Goal: Task Accomplishment & Management: Use online tool/utility

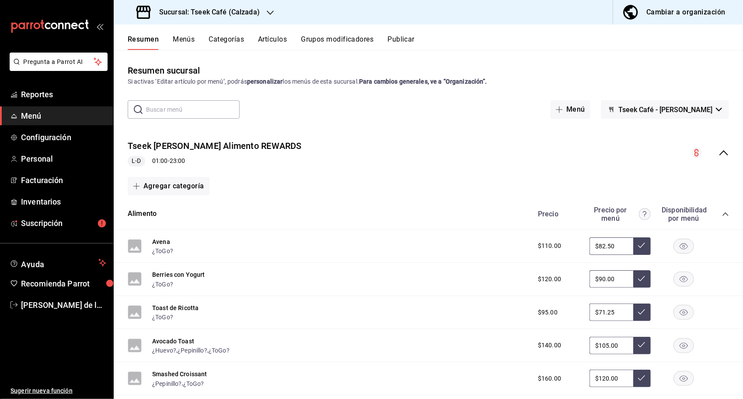
drag, startPoint x: 413, startPoint y: 25, endPoint x: 663, endPoint y: -18, distance: 254.0
click at [663, 0] on html "Pregunta a Parrot AI Reportes Menú Configuración Personal Facturación Inventari…" at bounding box center [371, 199] width 743 height 399
click at [71, 98] on span "Reportes" at bounding box center [63, 94] width 85 height 12
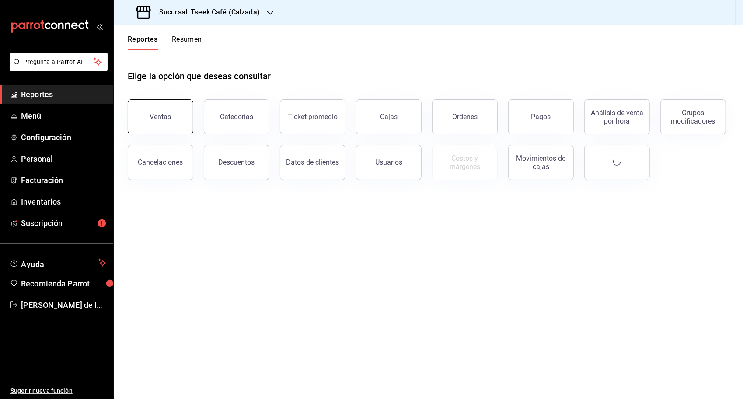
click at [138, 118] on button "Ventas" at bounding box center [161, 116] width 66 height 35
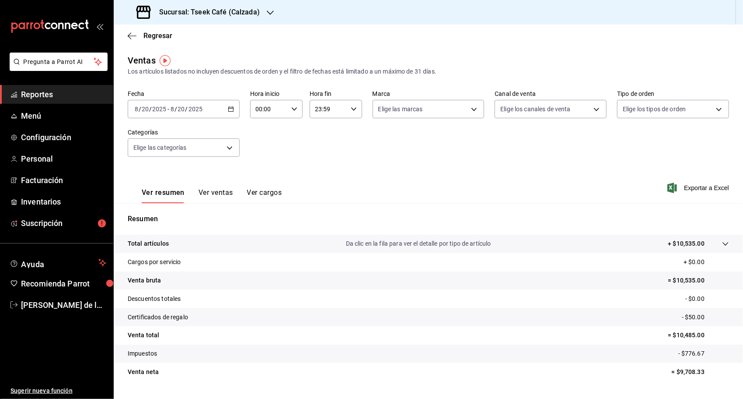
click at [231, 109] on icon "button" at bounding box center [231, 109] width 6 height 6
click at [156, 212] on span "Rango de fechas" at bounding box center [169, 214] width 68 height 9
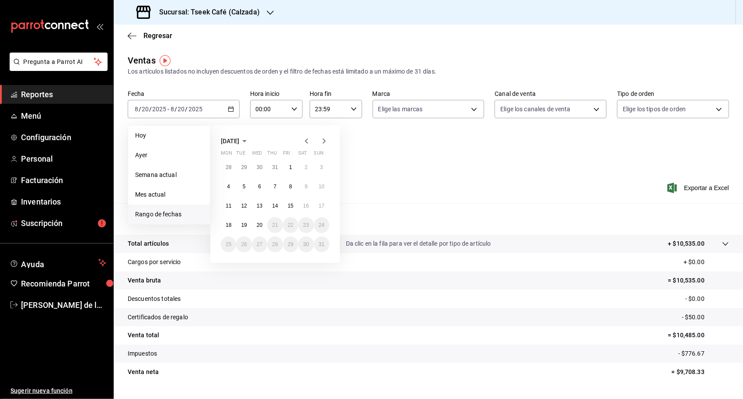
click at [305, 140] on icon "button" at bounding box center [306, 141] width 10 height 10
click at [227, 185] on abbr "7" at bounding box center [228, 186] width 3 height 6
click at [325, 141] on icon "button" at bounding box center [324, 140] width 3 height 5
click at [309, 136] on icon "button" at bounding box center [306, 141] width 10 height 10
click at [225, 245] on button "28" at bounding box center [228, 244] width 15 height 16
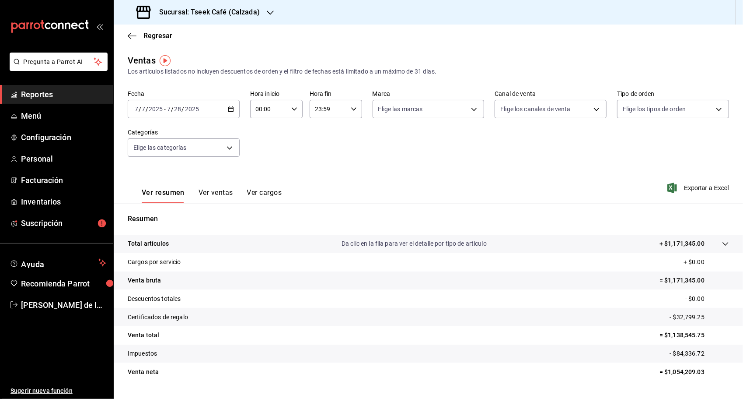
click at [228, 106] on icon "button" at bounding box center [231, 109] width 6 height 6
click at [307, 57] on div "Ventas Los artículos listados no incluyen descuentos de orden y el filtro de fe…" at bounding box center [429, 65] width 602 height 22
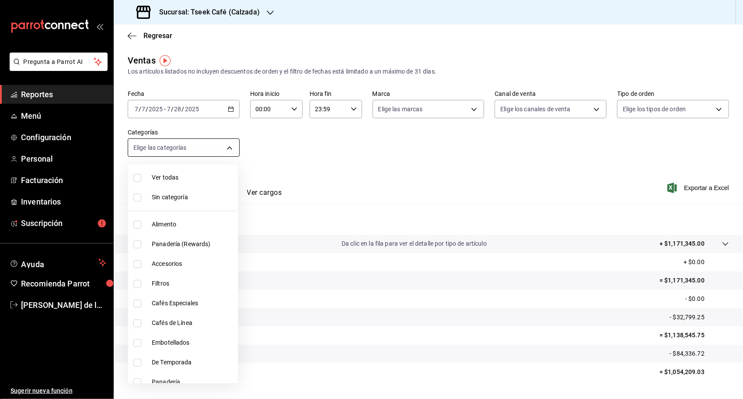
click at [167, 143] on body "Pregunta a Parrot AI Reportes Menú Configuración Personal Facturación Inventari…" at bounding box center [371, 199] width 743 height 399
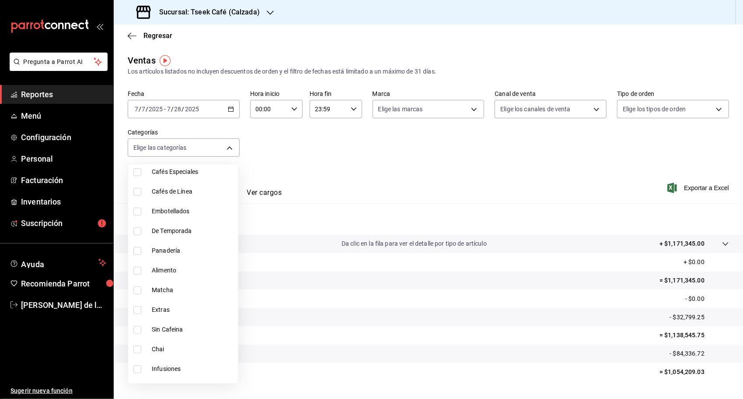
scroll to position [139, 0]
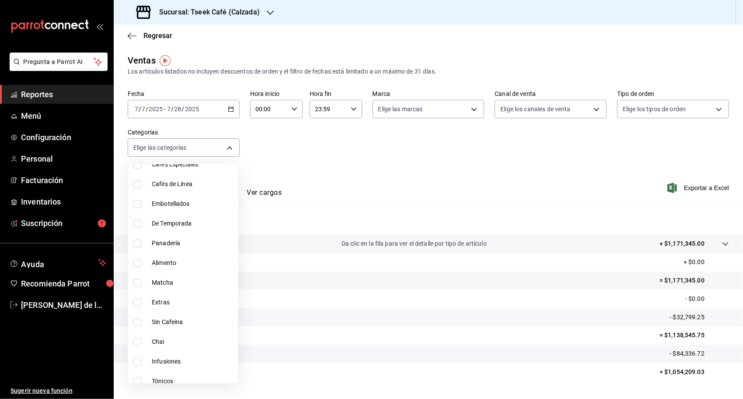
click at [141, 280] on label at bounding box center [138, 283] width 11 height 8
click at [141, 280] on input "checkbox" at bounding box center [137, 283] width 8 height 8
checkbox input "false"
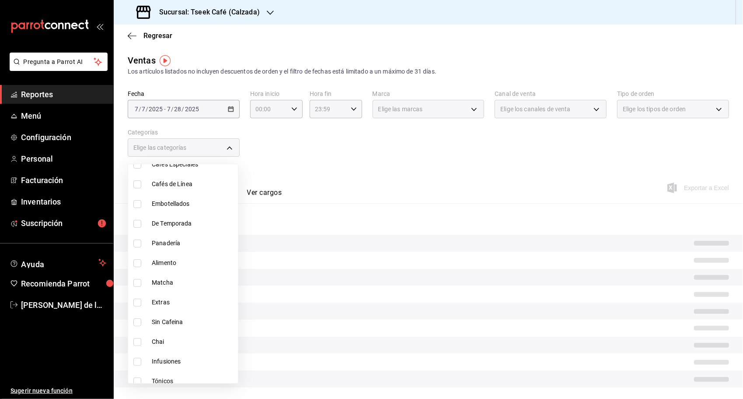
click at [137, 280] on input "checkbox" at bounding box center [137, 283] width 8 height 8
checkbox input "true"
type input "ffa447bd-a606-4430-9ead-313d9fc24eab"
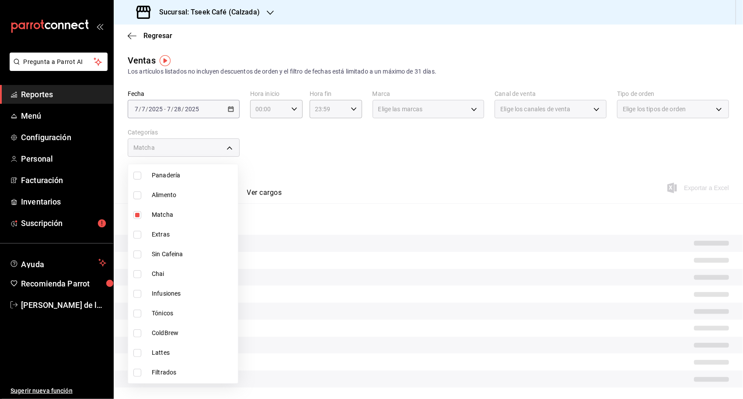
scroll to position [225, 0]
click at [351, 149] on div at bounding box center [371, 199] width 743 height 399
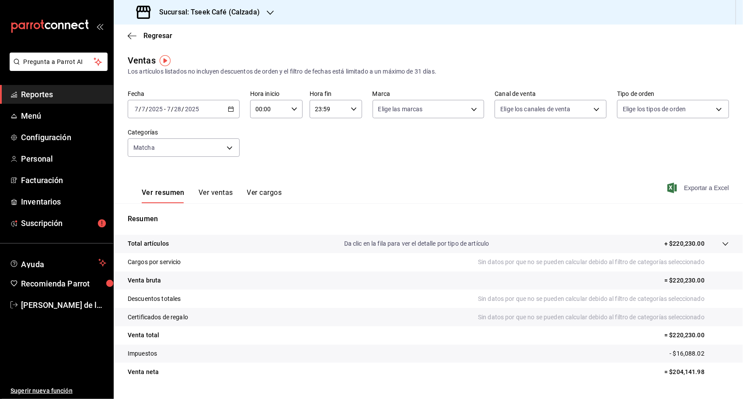
click at [675, 187] on span "Exportar a Excel" at bounding box center [699, 187] width 60 height 10
click at [668, 171] on div "Ver resumen Ver ventas Ver cargos Exportando a excel..." at bounding box center [429, 185] width 630 height 36
click at [231, 108] on icon "button" at bounding box center [231, 109] width 6 height 6
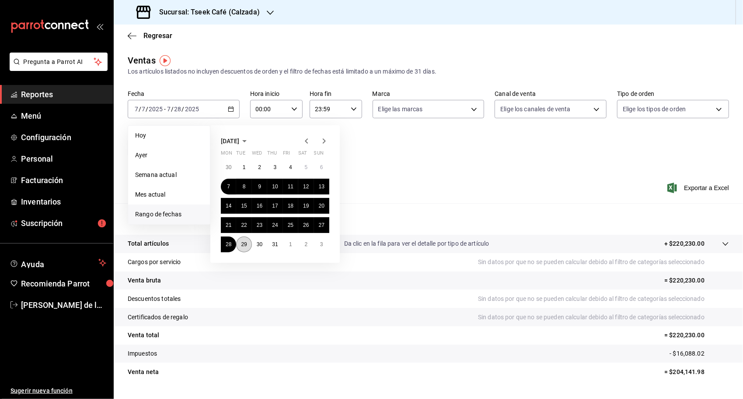
click at [240, 244] on button "29" at bounding box center [243, 244] width 15 height 16
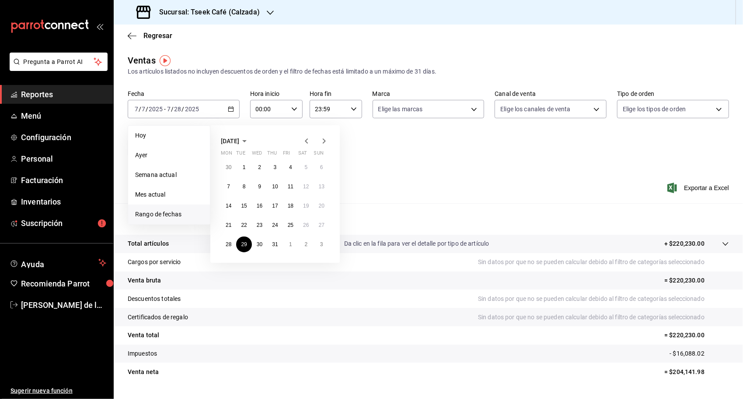
click at [328, 143] on icon "button" at bounding box center [324, 141] width 10 height 10
click at [247, 222] on abbr "19" at bounding box center [244, 225] width 6 height 6
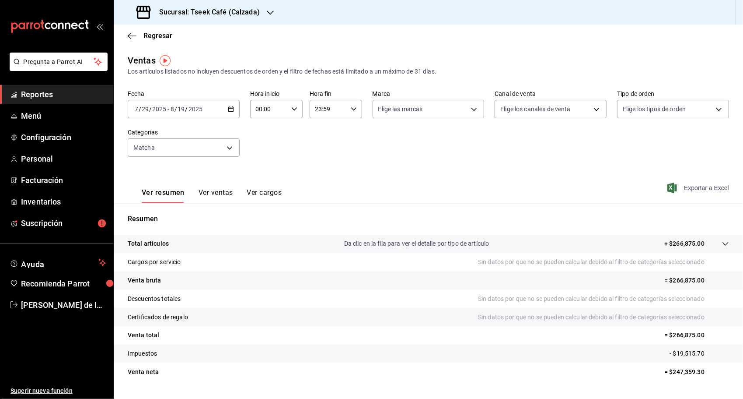
click at [683, 184] on span "Exportar a Excel" at bounding box center [699, 187] width 60 height 10
click at [512, 179] on div "Ver resumen Ver ventas Ver cargos Exportando a excel..." at bounding box center [429, 185] width 630 height 36
click at [225, 109] on div "2025-07-29 7 / 29 / 2025 - 2025-08-19 8 / 19 / 2025" at bounding box center [184, 109] width 112 height 18
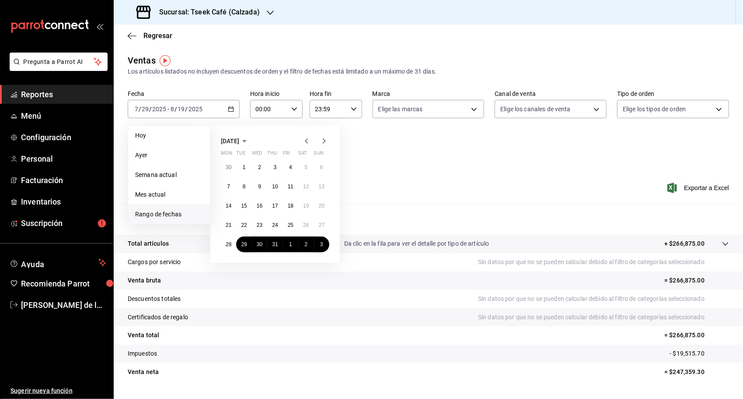
click at [310, 143] on icon "button" at bounding box center [306, 141] width 10 height 10
click at [303, 189] on button "7" at bounding box center [305, 186] width 15 height 16
click at [306, 247] on button "28" at bounding box center [305, 244] width 15 height 16
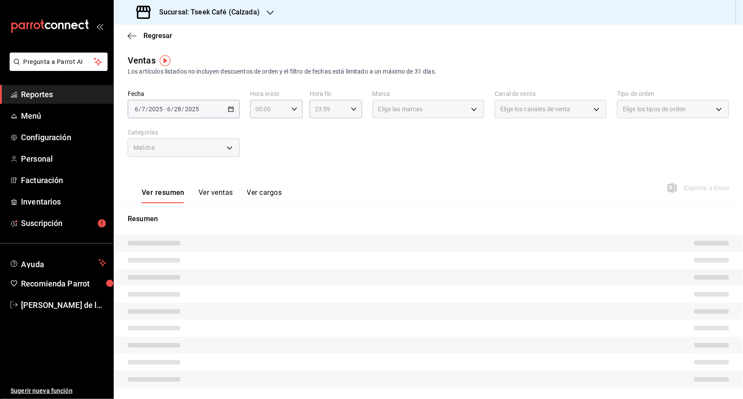
click at [227, 14] on h3 "Sucursal: Tseek Café (Calzada)" at bounding box center [206, 12] width 108 height 10
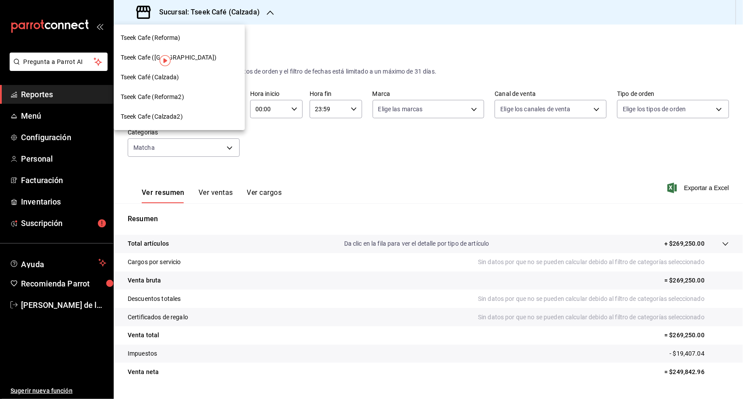
click at [192, 35] on div "Tseek Cafe (Reforma)" at bounding box center [179, 37] width 117 height 9
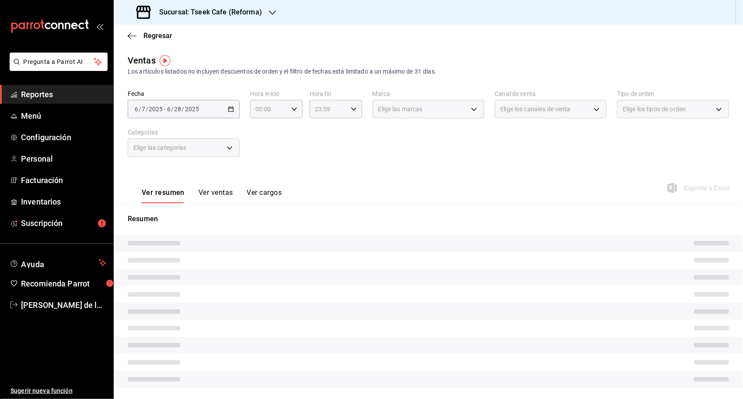
click at [256, 10] on h3 "Sucursal: Tseek Cafe (Reforma)" at bounding box center [207, 12] width 110 height 10
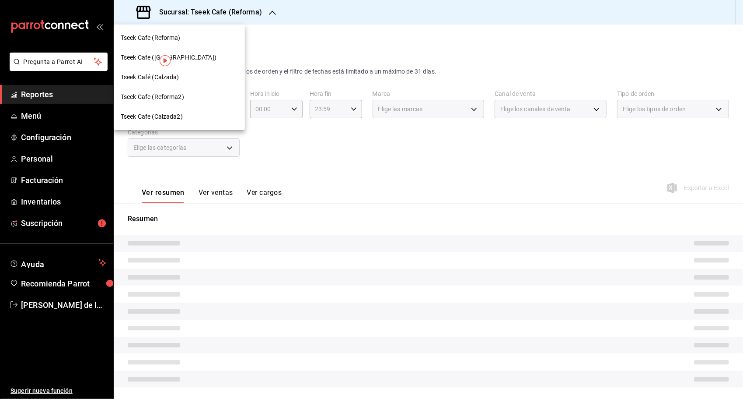
click at [176, 121] on span "Tseek Cafe (Calzada2)" at bounding box center [152, 116] width 62 height 9
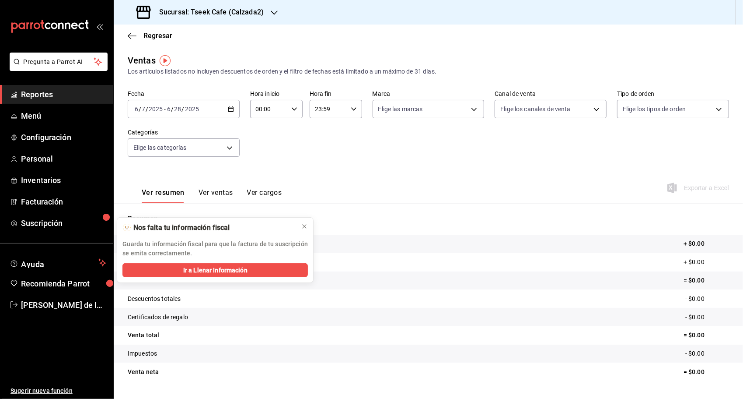
click at [263, 17] on div "Sucursal: Tseek Cafe (Calzada2)" at bounding box center [201, 12] width 161 height 24
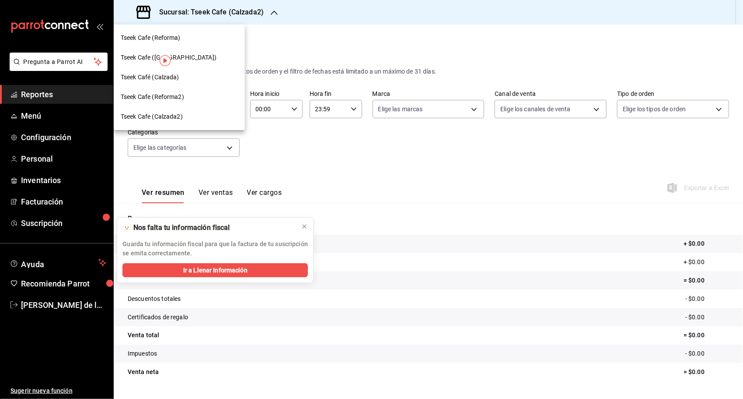
click at [197, 37] on div "Tseek Cafe (Reforma)" at bounding box center [179, 37] width 117 height 9
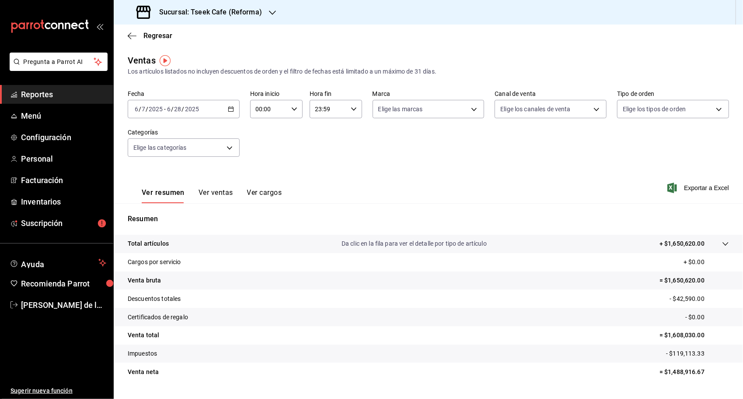
click at [225, 108] on div "2025-06-07 6 / 7 / 2025 - 2025-06-28 6 / 28 / 2025" at bounding box center [184, 109] width 112 height 18
click at [160, 216] on span "Rango de fechas" at bounding box center [169, 214] width 68 height 9
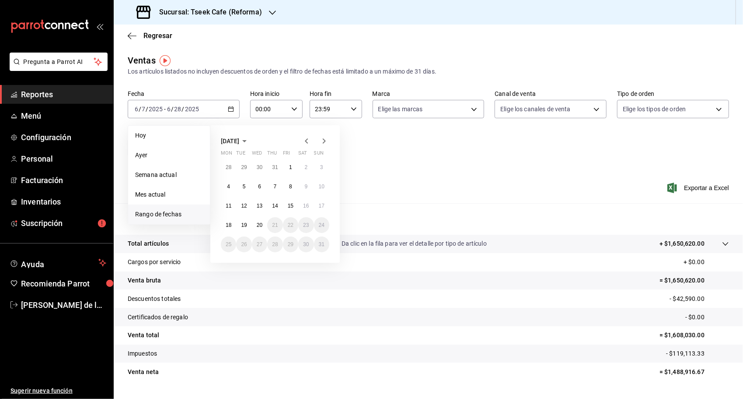
click at [310, 142] on icon "button" at bounding box center [306, 141] width 10 height 10
click at [231, 184] on button "7" at bounding box center [228, 186] width 15 height 16
click at [232, 241] on button "28" at bounding box center [228, 244] width 15 height 16
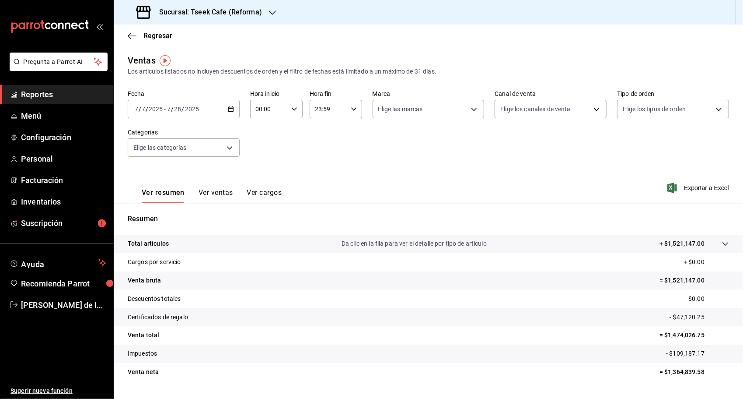
click at [343, 168] on div "Ver resumen Ver ventas Ver cargos Exportar a Excel" at bounding box center [429, 185] width 630 height 36
click at [229, 106] on icon "button" at bounding box center [231, 109] width 6 height 6
click at [435, 162] on div "Fecha 2025-07-07 7 / 7 / 2025 - 2025-07-28 7 / 28 / 2025 Hora inicio 00:00 Hora…" at bounding box center [429, 128] width 602 height 77
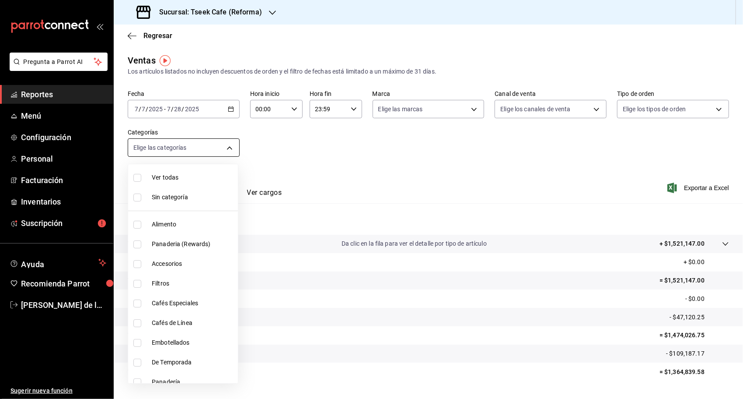
click at [217, 144] on body "Pregunta a Parrot AI Reportes Menú Configuración Personal Facturación Inventari…" at bounding box center [371, 199] width 743 height 399
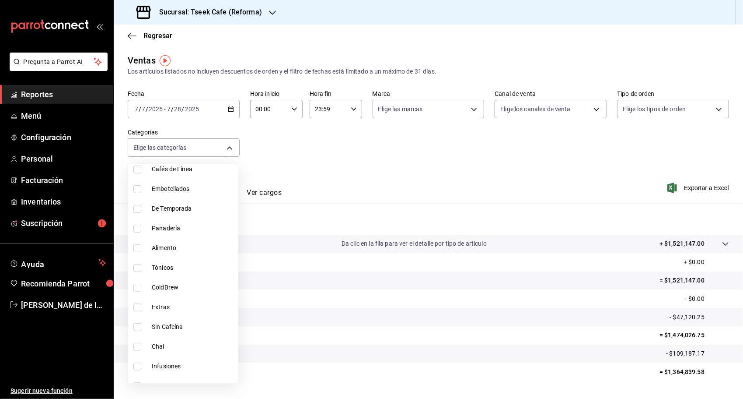
scroll to position [225, 0]
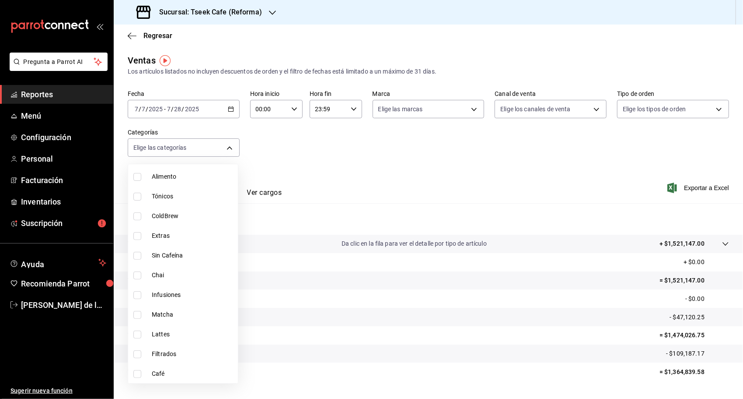
click at [154, 312] on span "Matcha" at bounding box center [193, 314] width 83 height 9
type input "2df991fc-6bb2-403b-bef4-a33b2f5f42c1"
checkbox input "true"
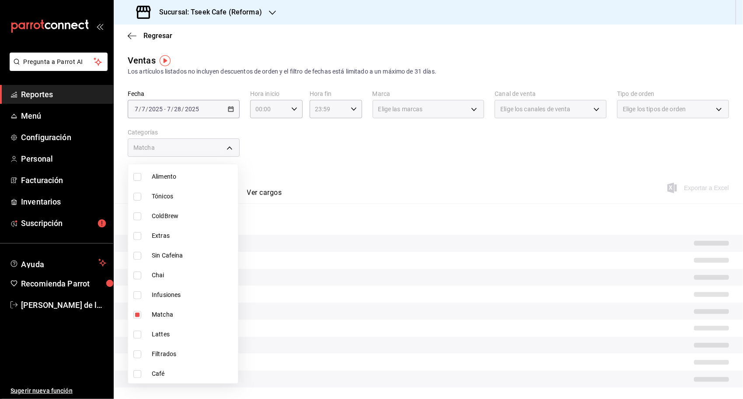
click at [375, 130] on div at bounding box center [371, 199] width 743 height 399
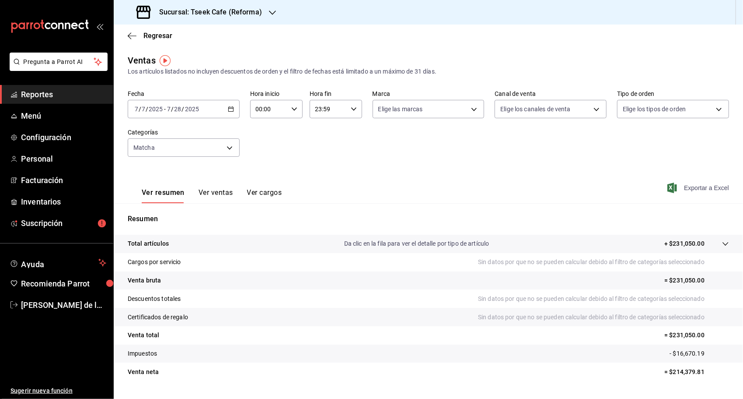
click at [711, 185] on span "Exportar a Excel" at bounding box center [699, 187] width 60 height 10
click at [232, 115] on div "2025-07-07 7 / 7 / 2025 - 2025-07-28 7 / 28 / 2025" at bounding box center [184, 109] width 112 height 18
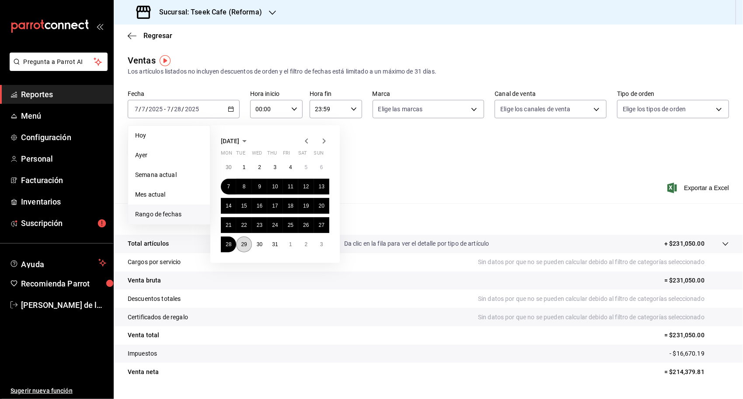
click at [247, 241] on abbr "29" at bounding box center [244, 244] width 6 height 6
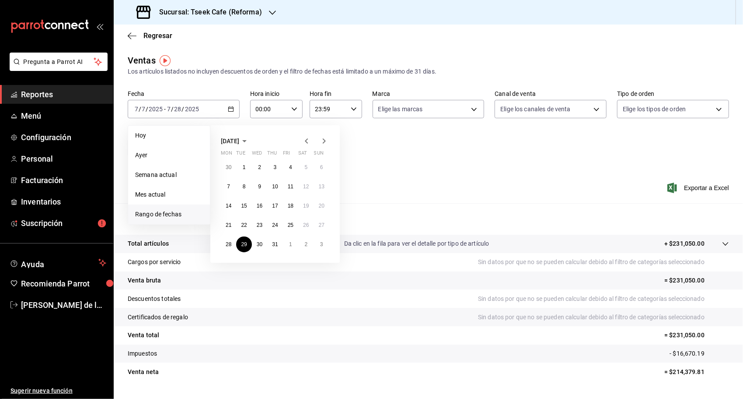
click at [321, 139] on icon "button" at bounding box center [324, 141] width 10 height 10
click at [249, 223] on button "19" at bounding box center [243, 225] width 15 height 16
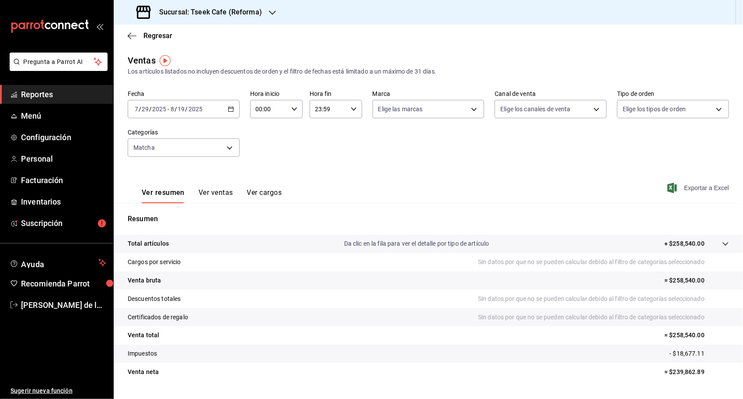
click at [696, 182] on span "Exportar a Excel" at bounding box center [699, 187] width 60 height 10
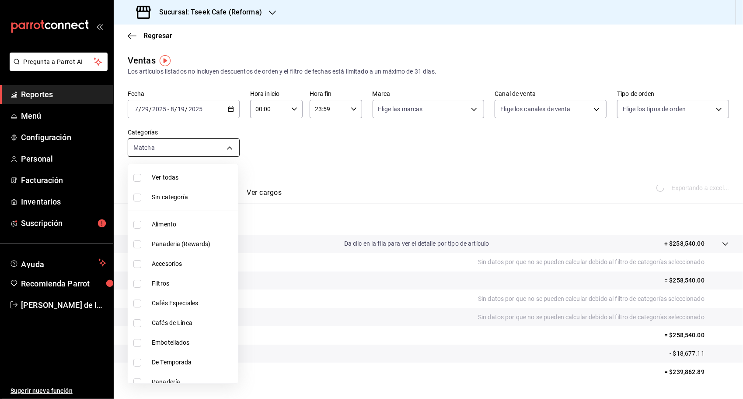
click at [224, 150] on body "Pregunta a Parrot AI Reportes Menú Configuración Personal Facturación Inventari…" at bounding box center [371, 199] width 743 height 399
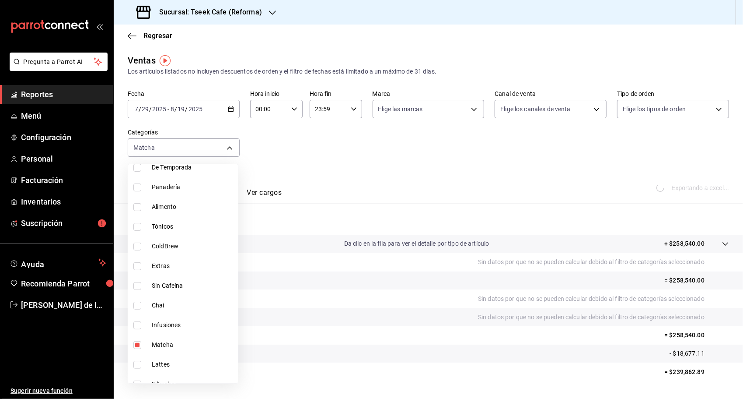
scroll to position [195, 0]
click at [576, 43] on div at bounding box center [371, 199] width 743 height 399
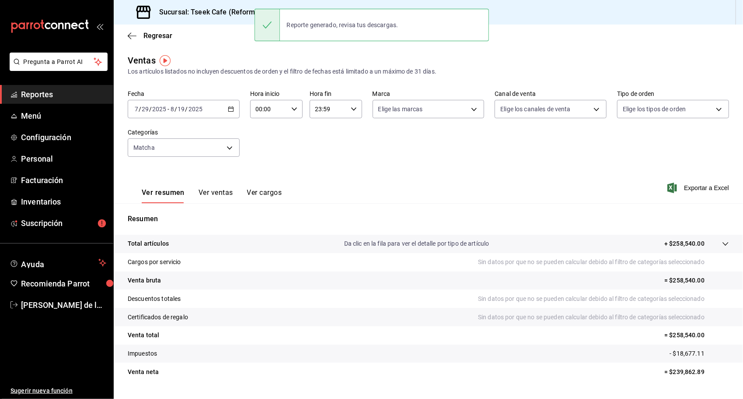
click at [408, 142] on div "Fecha 2025-07-29 7 / 29 / 2025 - 2025-08-19 8 / 19 / 2025 Hora inicio 00:00 Hor…" at bounding box center [429, 128] width 602 height 77
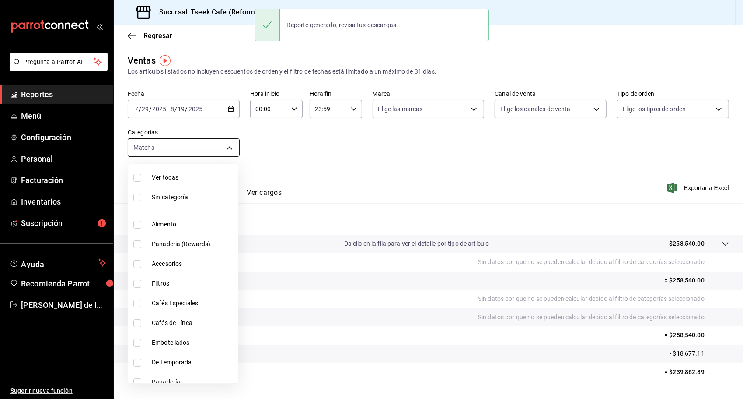
click at [237, 149] on body "Pregunta a Parrot AI Reportes Menú Configuración Personal Facturación Inventari…" at bounding box center [371, 199] width 743 height 399
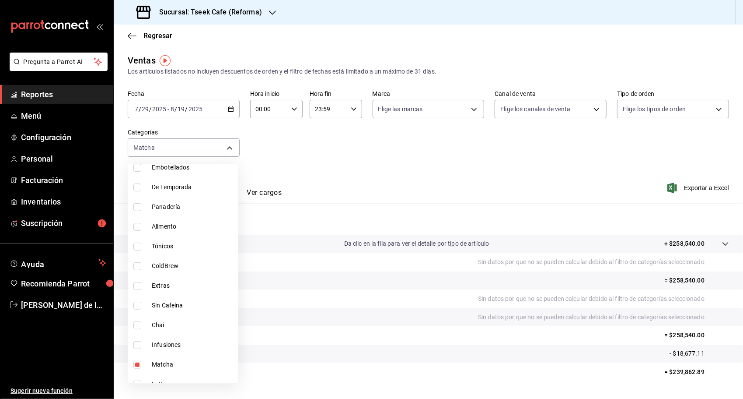
scroll to position [176, 0]
click at [184, 182] on span "De Temporada" at bounding box center [193, 186] width 83 height 9
type input "2df991fc-6bb2-403b-bef4-a33b2f5f42c1,e74a70d5-e3a7-4c3d-8f51-0899aae63ade"
checkbox input "true"
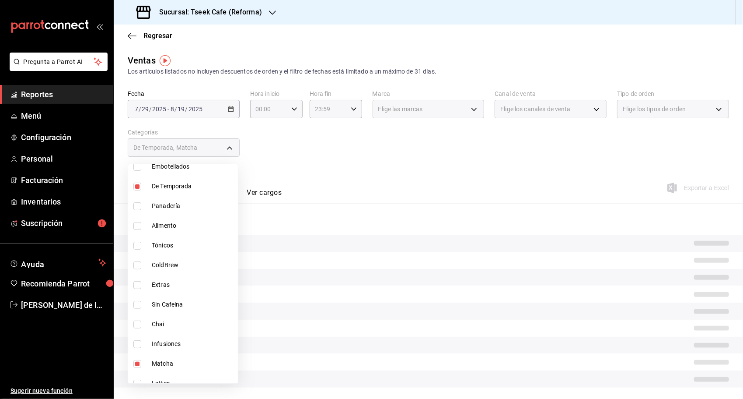
click at [325, 124] on div at bounding box center [371, 199] width 743 height 399
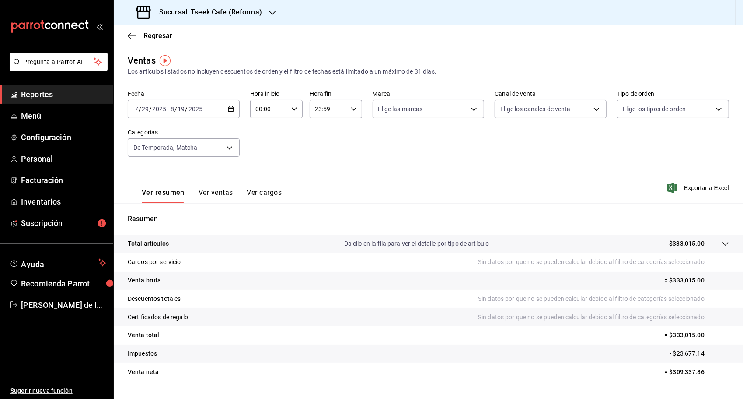
click at [224, 189] on button "Ver ventas" at bounding box center [216, 195] width 35 height 15
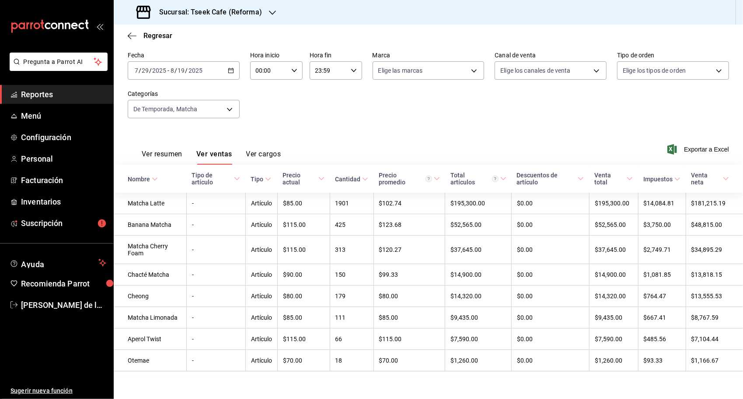
scroll to position [45, 0]
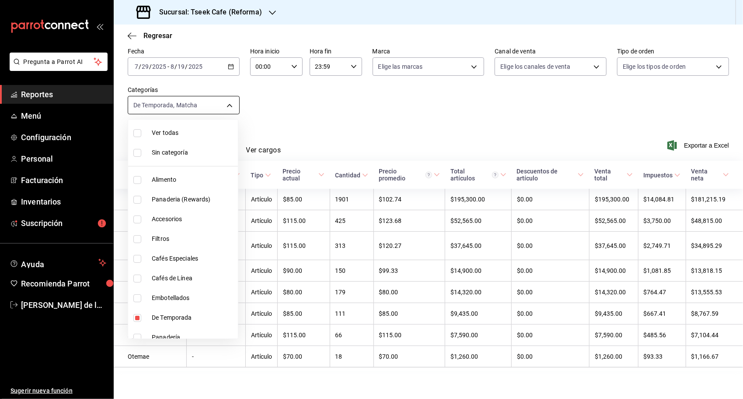
click at [228, 101] on body "Pregunta a Parrot AI Reportes Menú Configuración Personal Facturación Inventari…" at bounding box center [371, 199] width 743 height 399
click at [331, 105] on div at bounding box center [371, 199] width 743 height 399
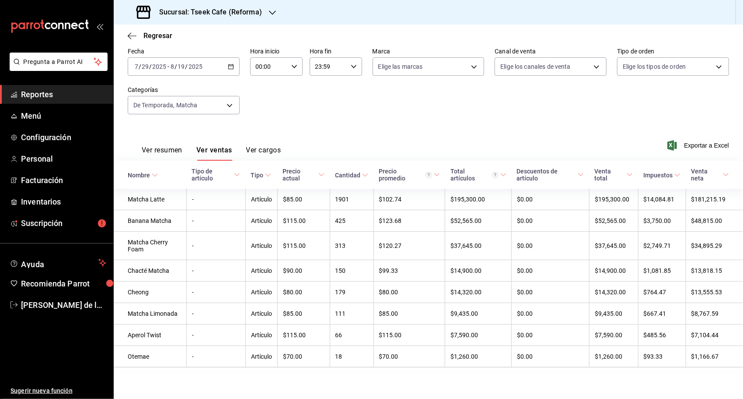
click at [232, 64] on icon "button" at bounding box center [231, 66] width 6 height 6
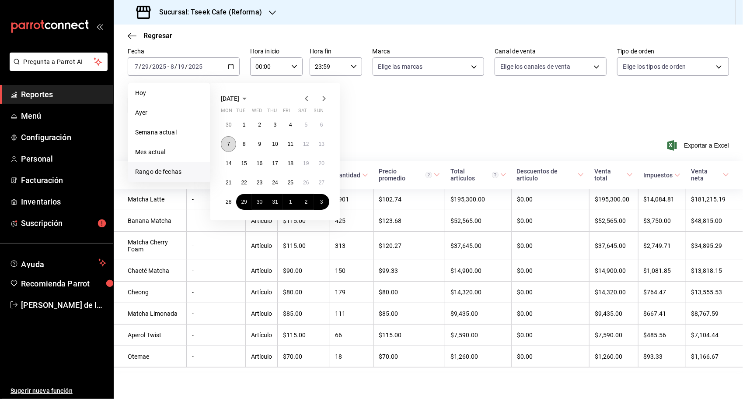
click at [233, 143] on button "7" at bounding box center [228, 144] width 15 height 16
click at [229, 199] on abbr "28" at bounding box center [229, 202] width 6 height 6
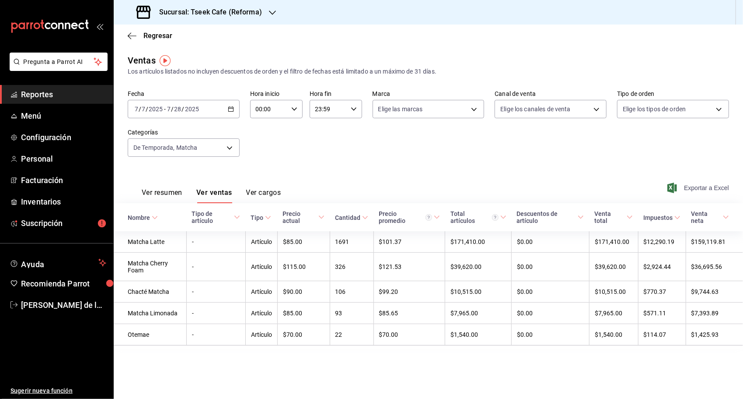
click at [696, 188] on span "Exportar a Excel" at bounding box center [699, 187] width 60 height 10
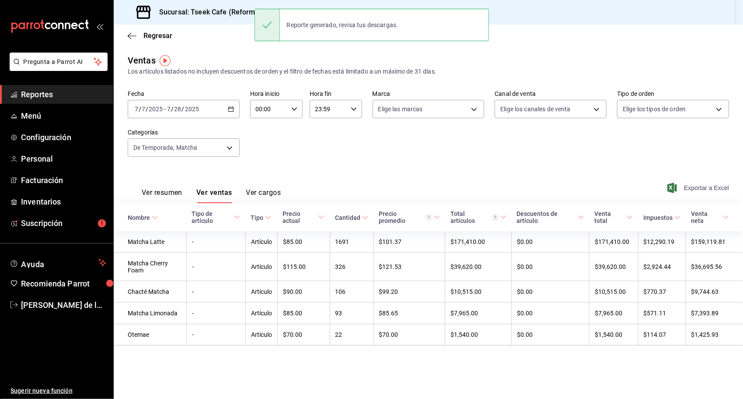
click at [713, 192] on span "Exportar a Excel" at bounding box center [699, 187] width 60 height 10
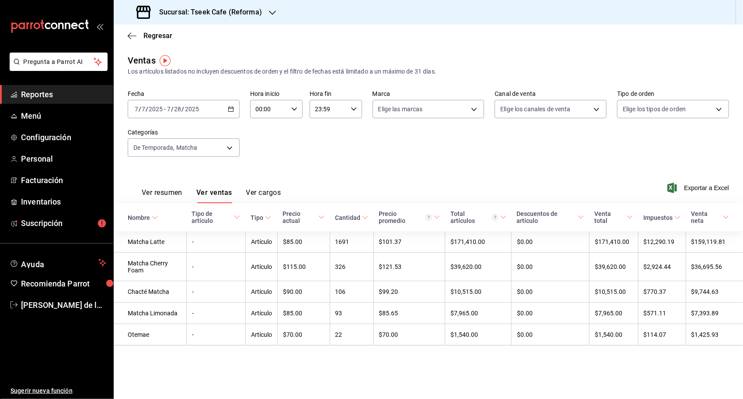
click at [234, 105] on div "2025-07-07 7 / 7 / 2025 - 2025-07-28 7 / 28 / 2025" at bounding box center [184, 109] width 112 height 18
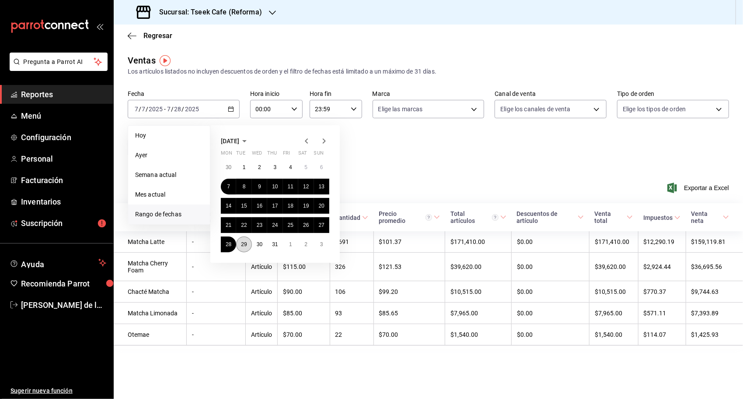
click at [245, 242] on abbr "29" at bounding box center [244, 244] width 6 height 6
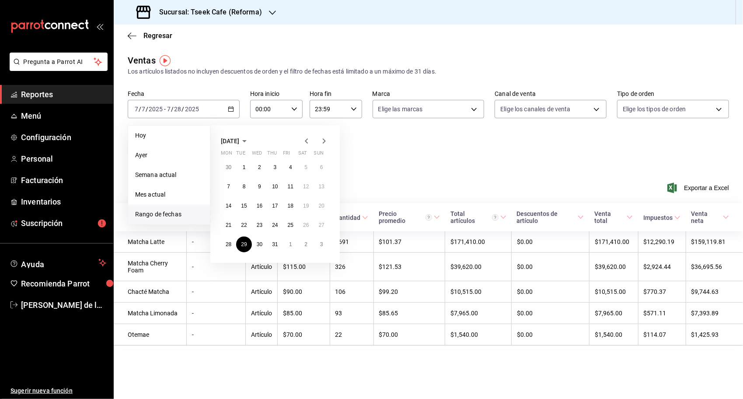
click at [327, 138] on icon "button" at bounding box center [324, 141] width 10 height 10
click at [246, 226] on abbr "19" at bounding box center [244, 225] width 6 height 6
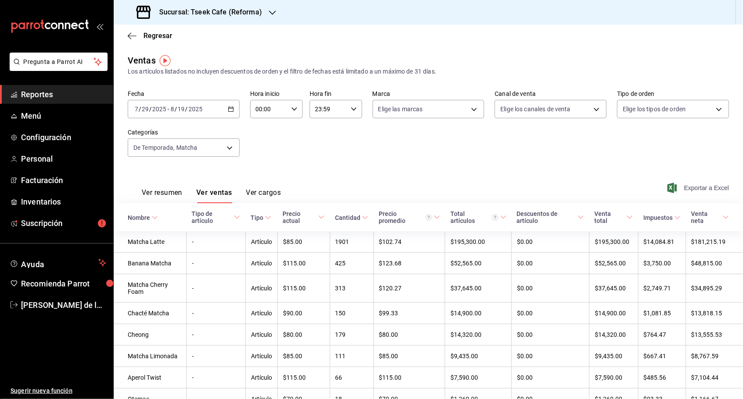
click at [712, 189] on span "Exportar a Excel" at bounding box center [699, 187] width 60 height 10
click at [234, 111] on div "2025-07-29 7 / 29 / 2025 - 2025-08-19 8 / 19 / 2025" at bounding box center [184, 109] width 112 height 18
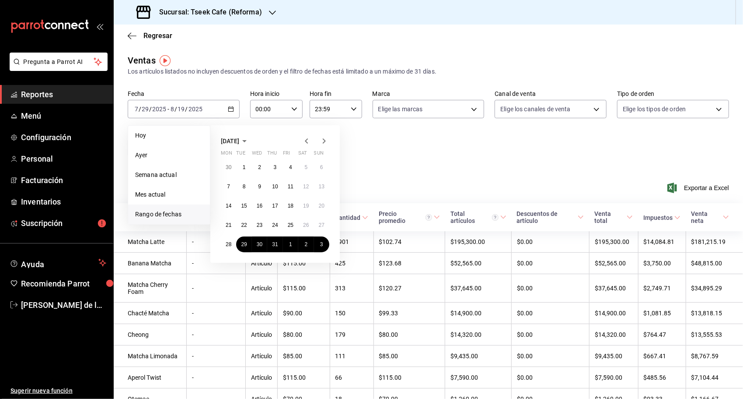
click at [331, 129] on div "July 2025 Mon Tue Wed Thu Fri Sat Sun 30 1 2 3 4 5 6 7 8 9 10 11 12 13 14 15 16…" at bounding box center [274, 193] width 129 height 137
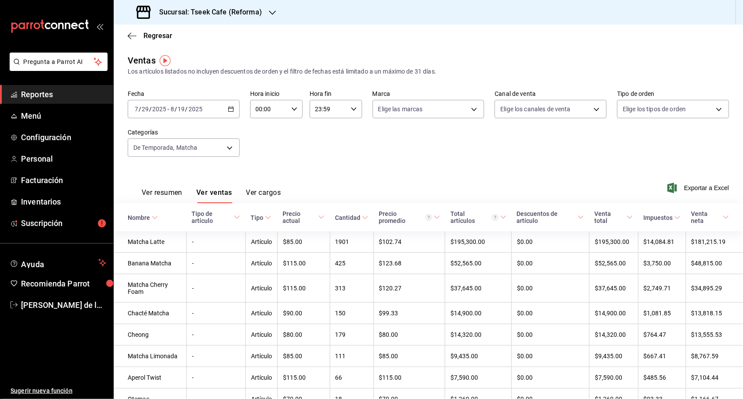
click at [213, 8] on h3 "Sucursal: Tseek Cafe (Reforma)" at bounding box center [207, 12] width 110 height 10
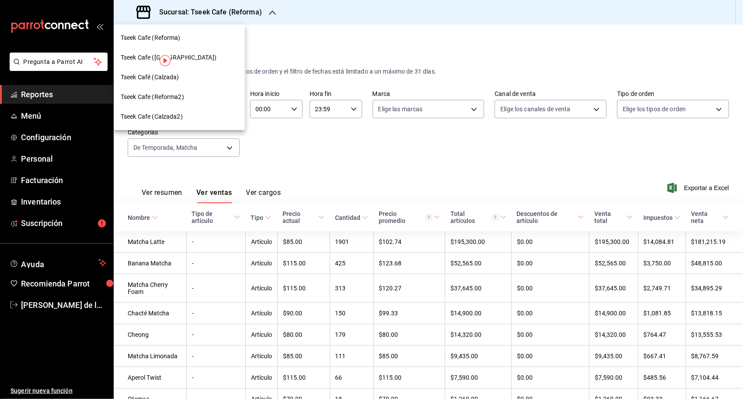
click at [192, 57] on div "Tseek Cafe (Zaragoza)" at bounding box center [179, 57] width 117 height 9
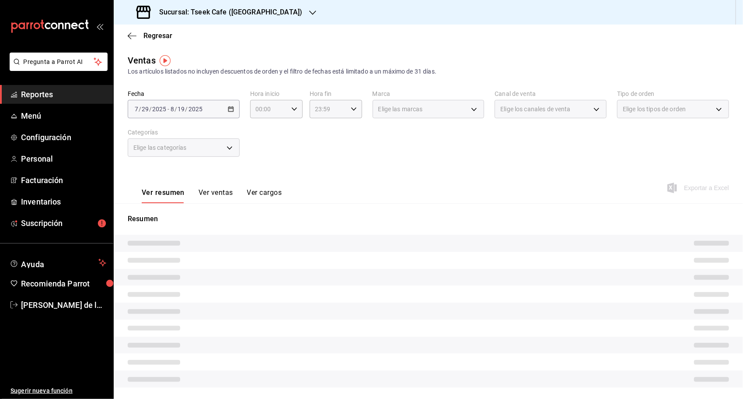
click at [226, 108] on div "2025-07-29 7 / 29 / 2025 - 2025-08-19 8 / 19 / 2025" at bounding box center [184, 109] width 112 height 18
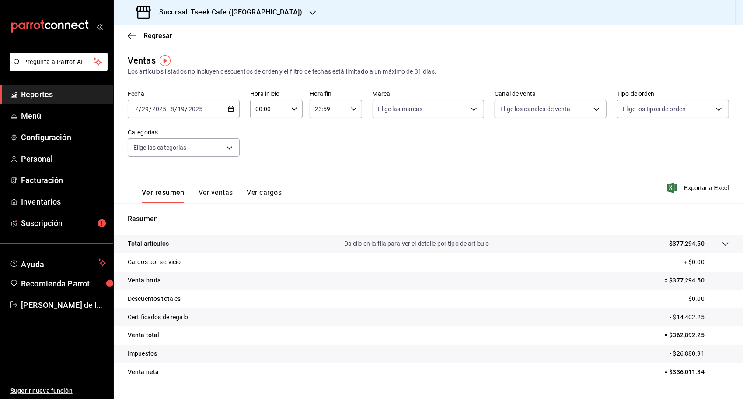
click at [231, 110] on icon "button" at bounding box center [231, 109] width 6 height 6
click at [162, 206] on li "Rango de fechas" at bounding box center [169, 214] width 82 height 20
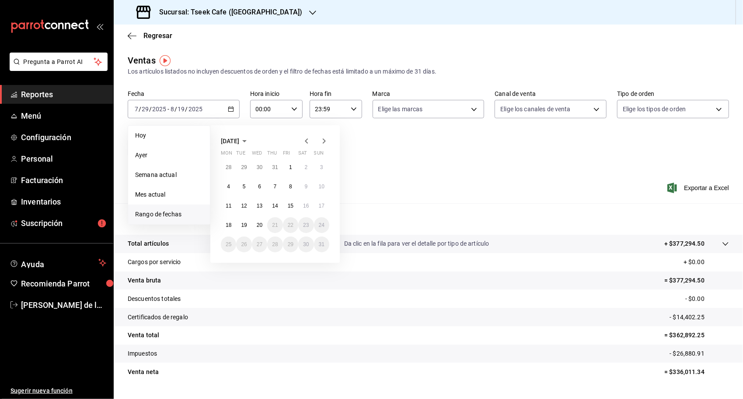
click at [306, 138] on icon "button" at bounding box center [306, 141] width 10 height 10
click at [228, 182] on button "7" at bounding box center [228, 186] width 15 height 16
click at [231, 245] on abbr "28" at bounding box center [229, 244] width 6 height 6
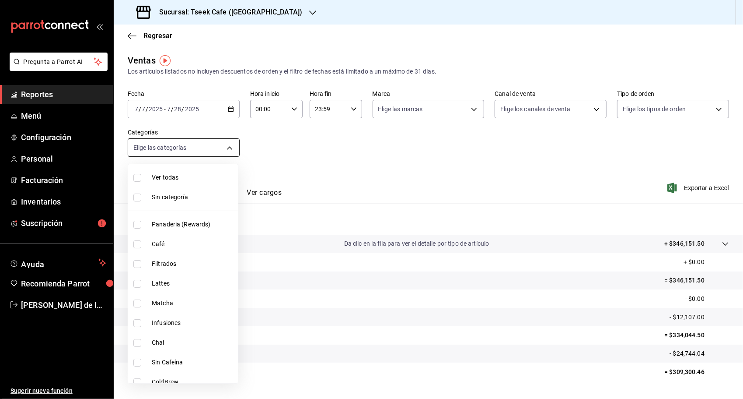
click at [227, 147] on body "Pregunta a Parrot AI Reportes Menú Configuración Personal Facturación Inventari…" at bounding box center [371, 199] width 743 height 399
click at [171, 303] on span "Matcha" at bounding box center [193, 302] width 83 height 9
type input "4334dddc-87da-4303-825b-cf10f2c6e6ae"
checkbox input "true"
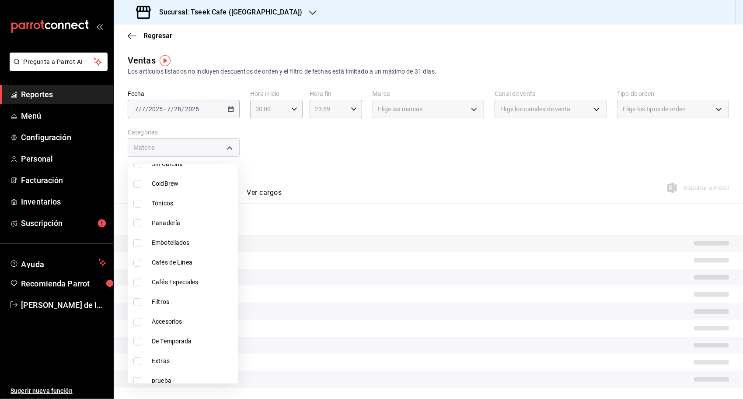
scroll to position [206, 0]
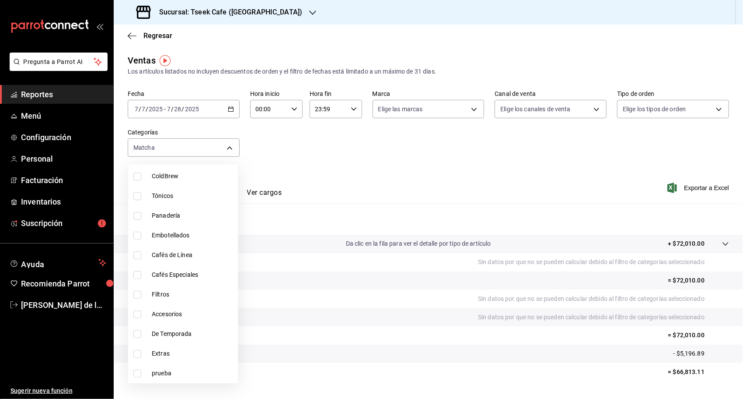
click at [162, 335] on span "De Temporada" at bounding box center [193, 333] width 83 height 9
type input "4334dddc-87da-4303-825b-cf10f2c6e6ae,7712d0c1-418e-4c94-a653-8d1726db2f18"
checkbox input "true"
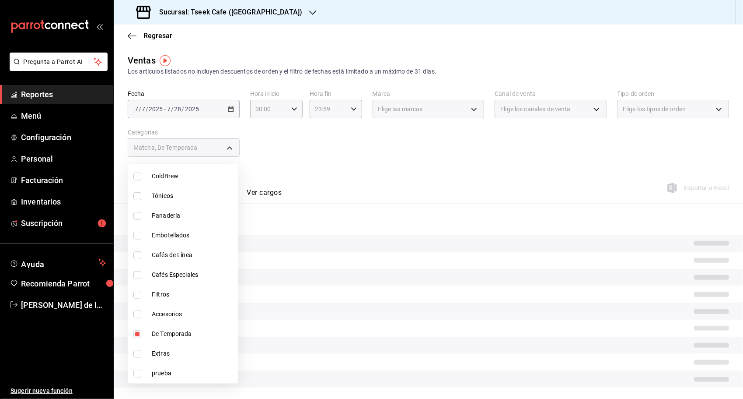
click at [466, 157] on div at bounding box center [371, 199] width 743 height 399
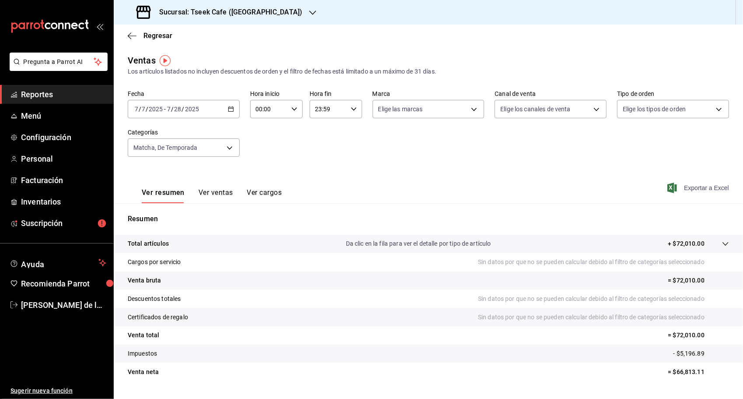
click at [692, 185] on span "Exportar a Excel" at bounding box center [699, 187] width 60 height 10
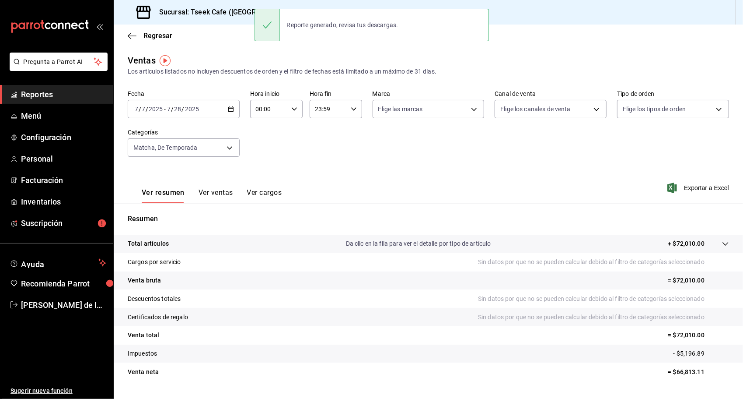
click at [316, 160] on div "Fecha 2025-07-07 7 / 7 / 2025 - 2025-07-28 7 / 28 / 2025 Hora inicio 00:00 Hora…" at bounding box center [429, 128] width 602 height 77
click at [234, 113] on div "2025-07-07 7 / 7 / 2025 - 2025-07-28 7 / 28 / 2025" at bounding box center [184, 109] width 112 height 18
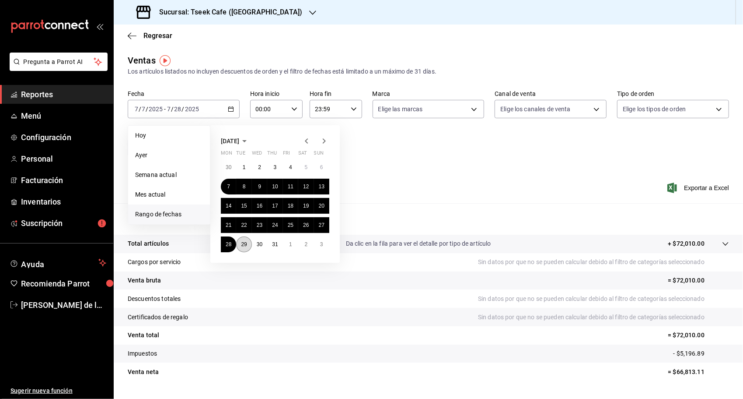
click at [241, 248] on button "29" at bounding box center [243, 244] width 15 height 16
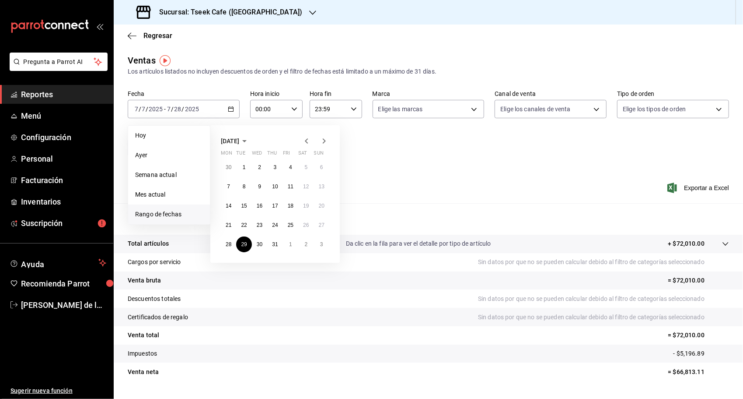
click at [329, 141] on icon "button" at bounding box center [324, 141] width 10 height 10
click at [248, 226] on button "19" at bounding box center [243, 225] width 15 height 16
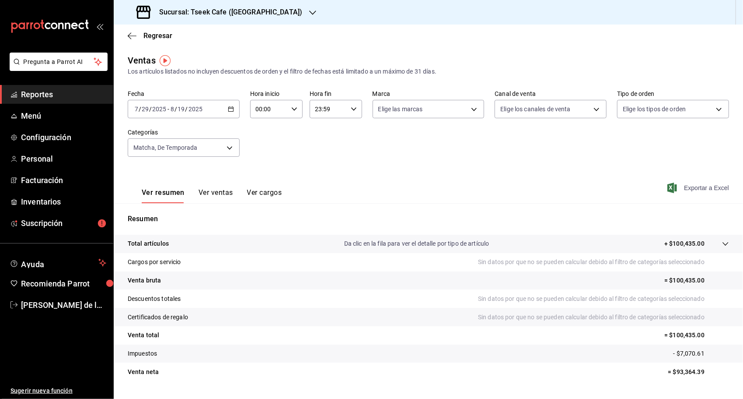
click at [685, 188] on span "Exportar a Excel" at bounding box center [699, 187] width 60 height 10
click at [278, 14] on div "Sucursal: Tseek Cafe (Zaragoza)" at bounding box center [220, 12] width 199 height 24
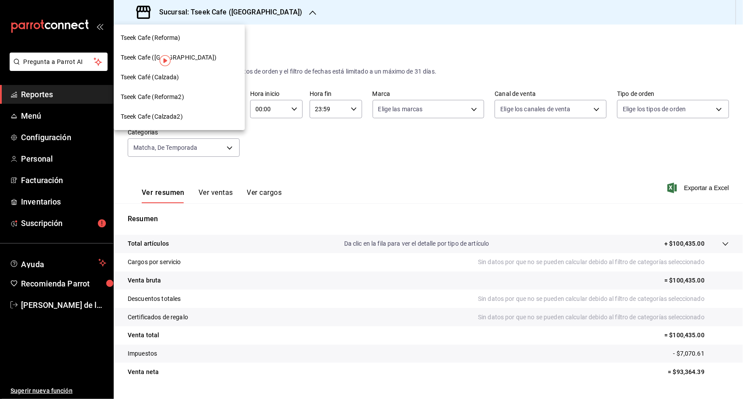
click at [175, 75] on span "Tseek Café (Calzada)" at bounding box center [150, 77] width 59 height 9
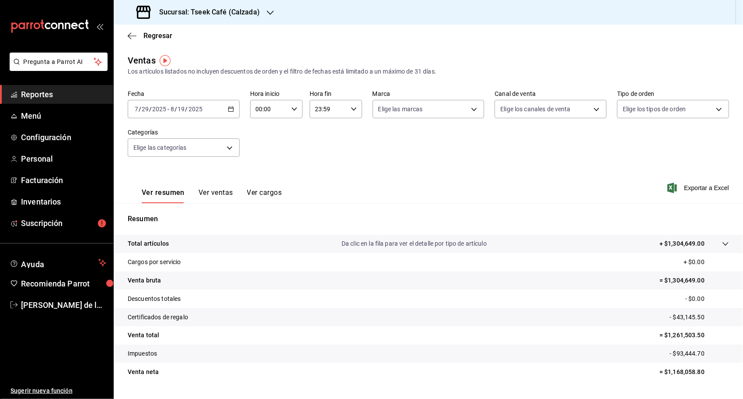
click at [231, 106] on icon "button" at bounding box center [231, 109] width 6 height 6
click at [175, 210] on span "Rango de fechas" at bounding box center [169, 214] width 68 height 9
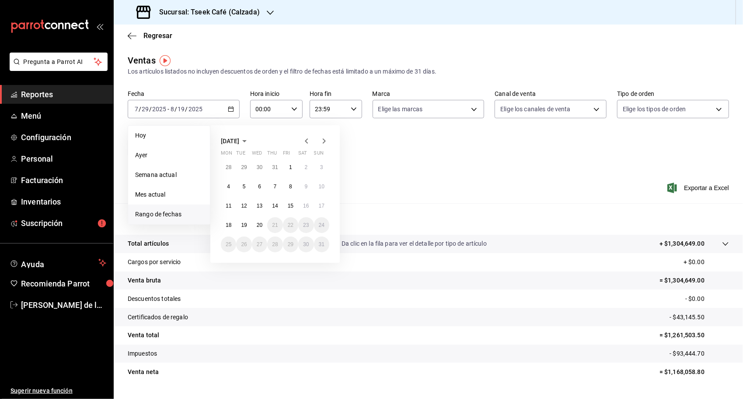
click at [308, 141] on icon "button" at bounding box center [306, 141] width 10 height 10
click at [235, 183] on button "7" at bounding box center [228, 186] width 15 height 16
click at [231, 241] on abbr "28" at bounding box center [229, 244] width 6 height 6
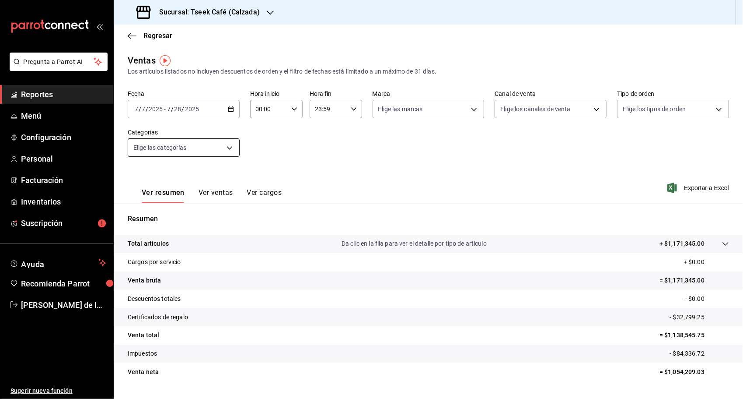
click at [229, 148] on body "Pregunta a Parrot AI Reportes Menú Configuración Personal Facturación Inventari…" at bounding box center [371, 199] width 743 height 399
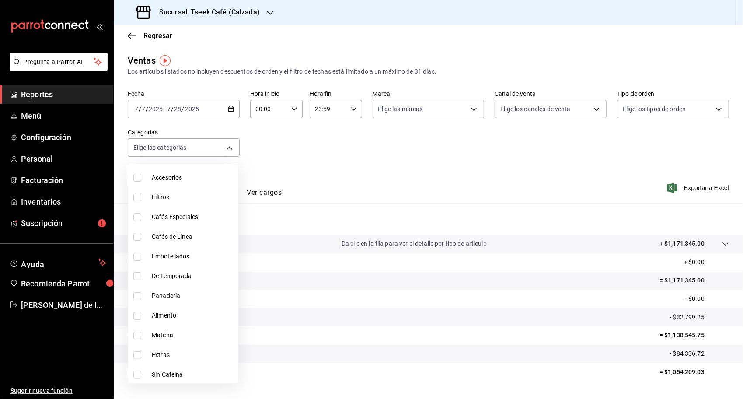
scroll to position [87, 0]
click at [138, 332] on input "checkbox" at bounding box center [137, 335] width 8 height 8
checkbox input "true"
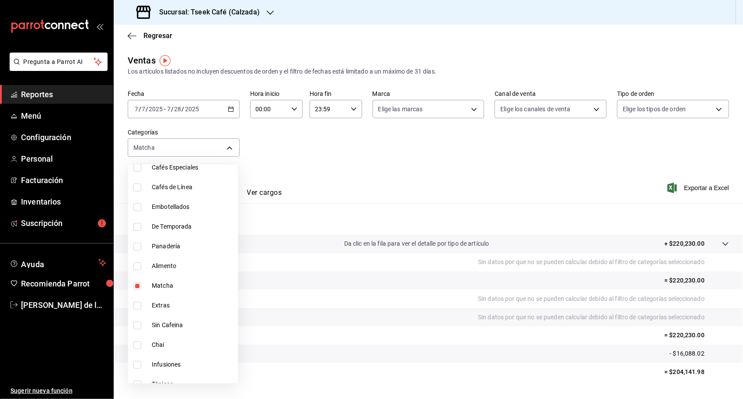
scroll to position [131, 0]
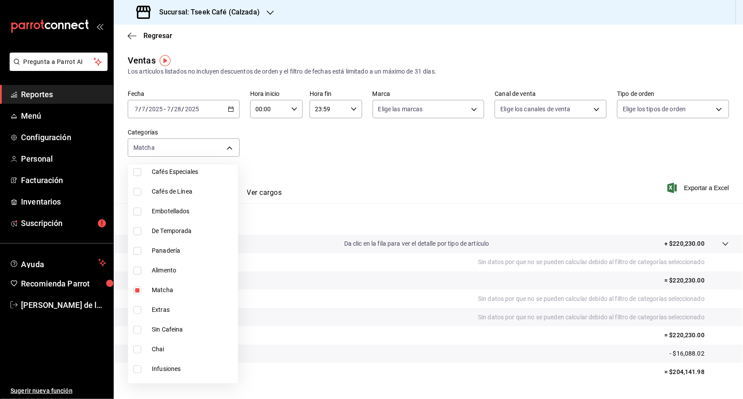
click at [171, 233] on span "De Temporada" at bounding box center [193, 230] width 83 height 9
type input "ffa447bd-a606-4430-9ead-313d9fc24eab,bdf14219-d975-4703-a7b1-bcc885befe14"
checkbox input "true"
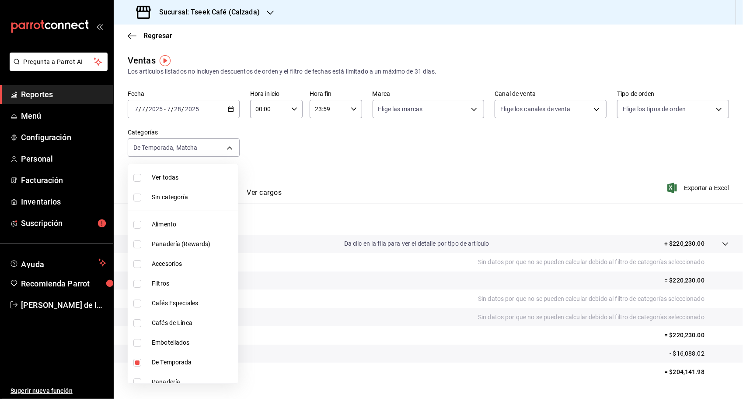
scroll to position [225, 0]
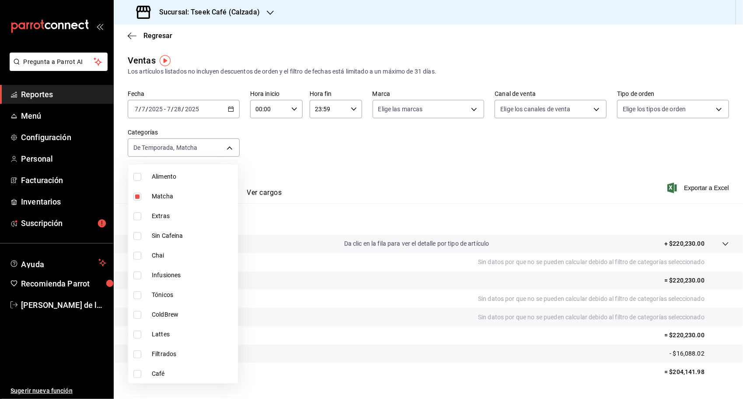
click at [139, 295] on input "checkbox" at bounding box center [137, 295] width 8 height 8
checkbox input "true"
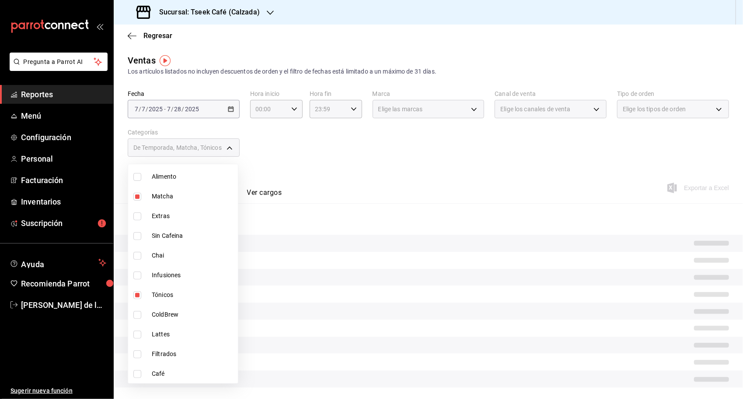
click at [398, 156] on div at bounding box center [371, 199] width 743 height 399
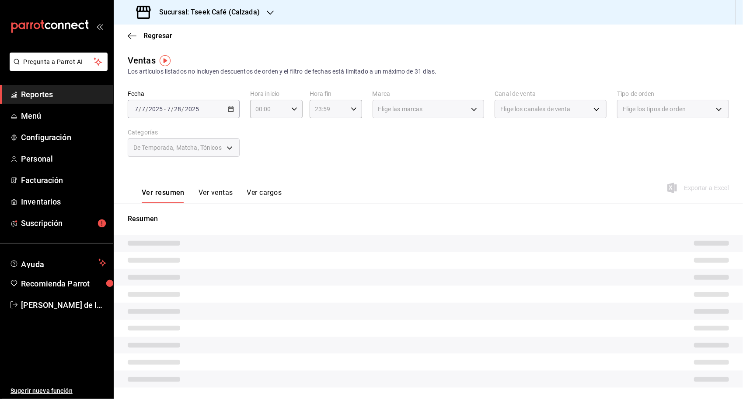
click at [224, 192] on button "Ver ventas" at bounding box center [216, 195] width 35 height 15
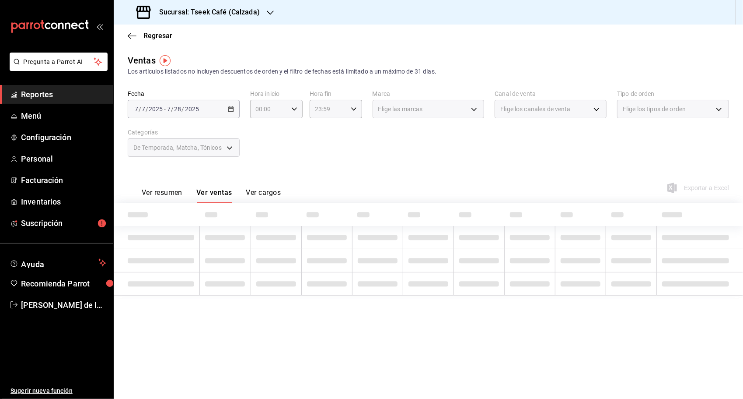
click at [507, 184] on div "Ver resumen Ver ventas Ver cargos Exportar a Excel" at bounding box center [429, 185] width 630 height 36
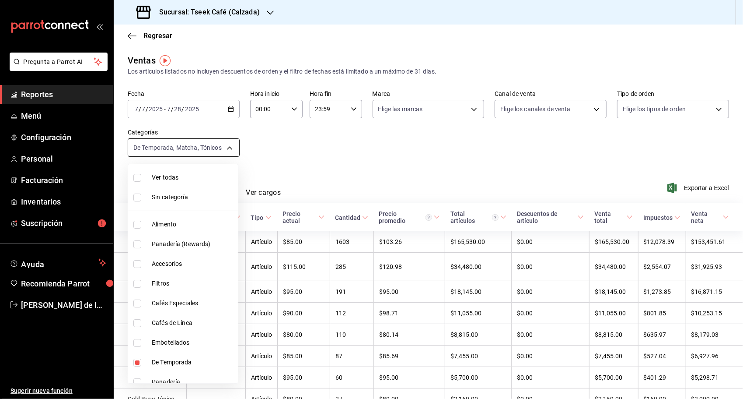
click at [226, 149] on body "Pregunta a Parrot AI Reportes Menú Configuración Personal Facturación Inventari…" at bounding box center [371, 199] width 743 height 399
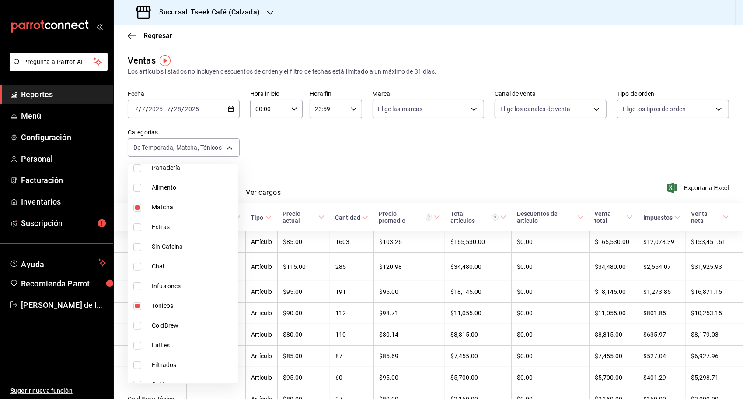
scroll to position [216, 0]
click at [340, 190] on div at bounding box center [371, 199] width 743 height 399
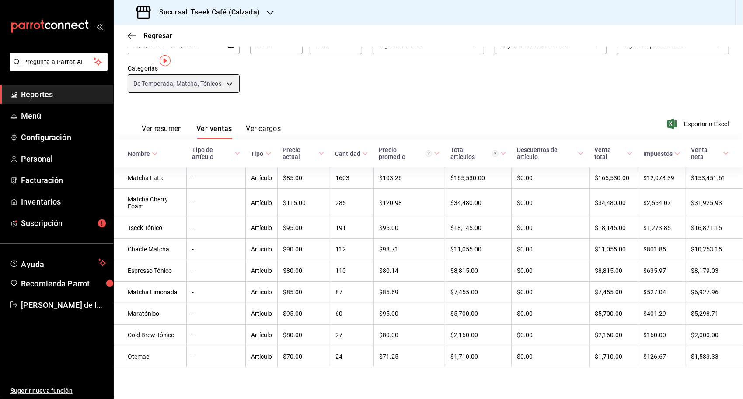
scroll to position [0, 0]
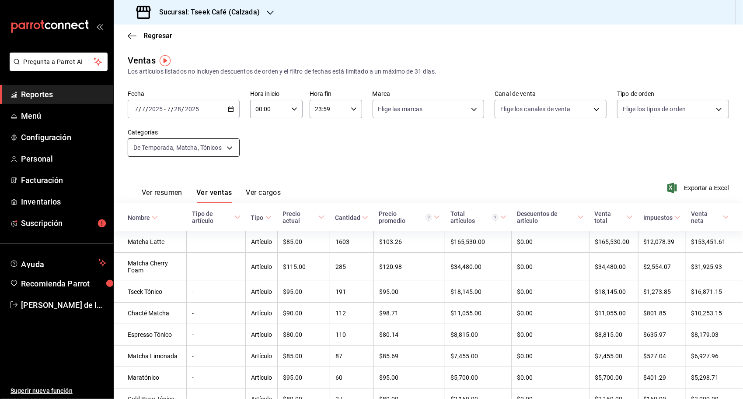
click at [198, 143] on body "Pregunta a Parrot AI Reportes Menú Configuración Personal Facturación Inventari…" at bounding box center [371, 199] width 743 height 399
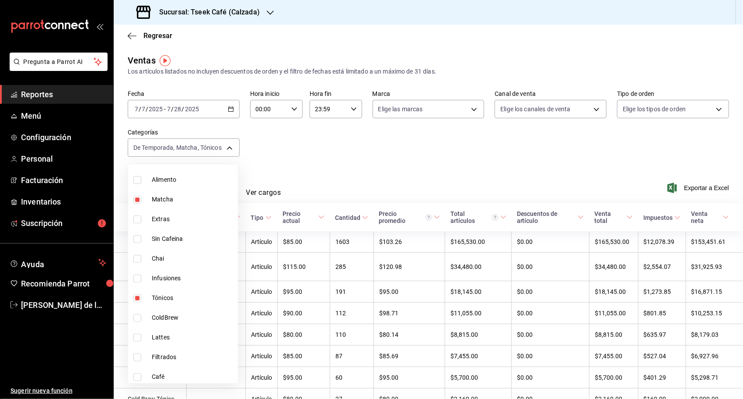
scroll to position [222, 0]
click at [155, 300] on span "Tónicos" at bounding box center [193, 297] width 83 height 9
type input "ffa447bd-a606-4430-9ead-313d9fc24eab,bdf14219-d975-4703-a7b1-bcc885befe14"
checkbox input "false"
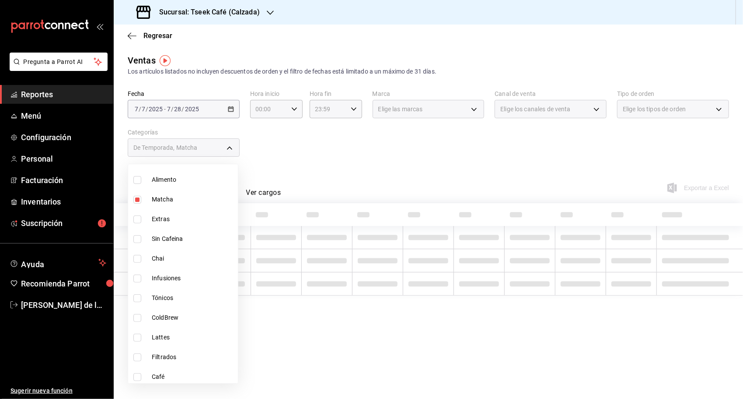
click at [391, 140] on div at bounding box center [371, 199] width 743 height 399
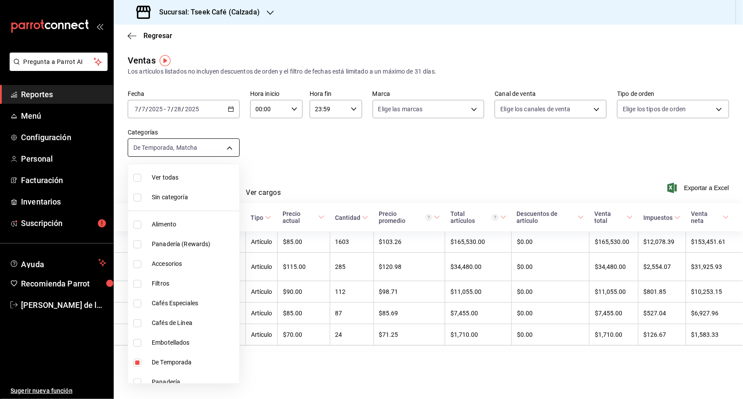
click at [228, 145] on body "Pregunta a Parrot AI Reportes Menú Configuración Personal Facturación Inventari…" at bounding box center [371, 199] width 743 height 399
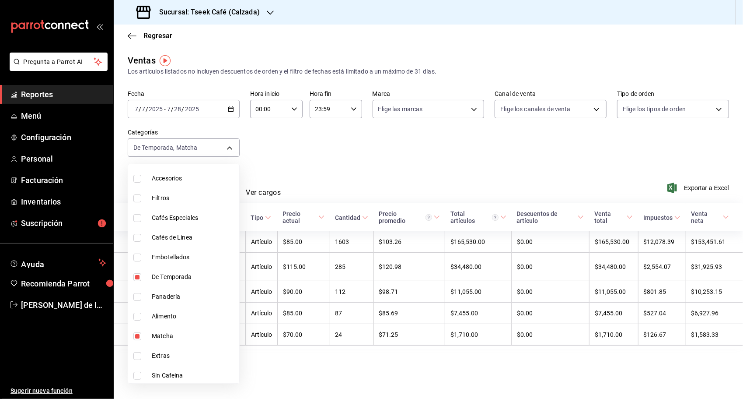
scroll to position [86, 0]
click at [287, 186] on div at bounding box center [371, 199] width 743 height 399
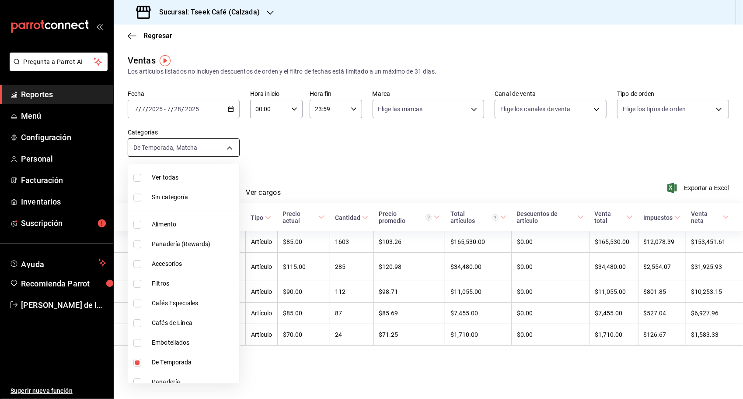
click at [221, 147] on body "Pregunta a Parrot AI Reportes Menú Configuración Personal Facturación Inventari…" at bounding box center [371, 199] width 743 height 399
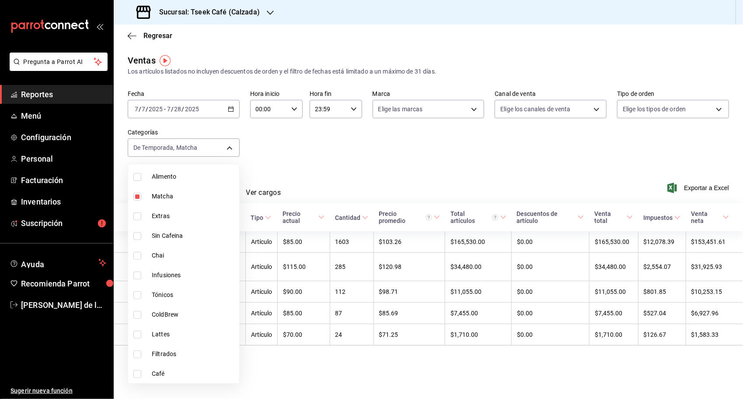
scroll to position [225, 0]
click at [344, 174] on div at bounding box center [371, 199] width 743 height 399
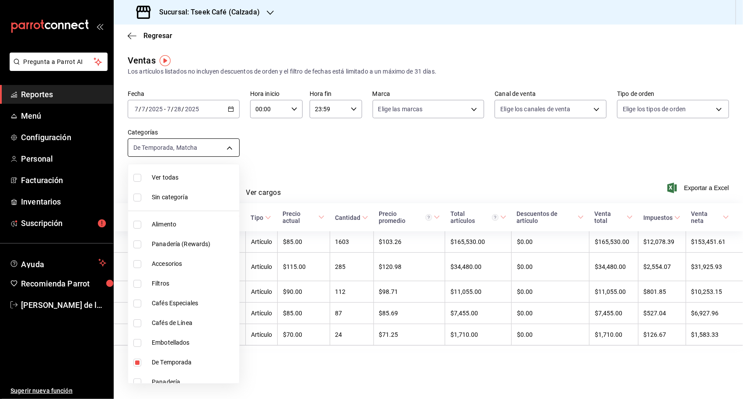
click at [230, 145] on body "Pregunta a Parrot AI Reportes Menú Configuración Personal Facturación Inventari…" at bounding box center [371, 199] width 743 height 399
click at [162, 362] on span "De Temporada" at bounding box center [194, 361] width 84 height 9
type input "ffa447bd-a606-4430-9ead-313d9fc24eab"
checkbox input "false"
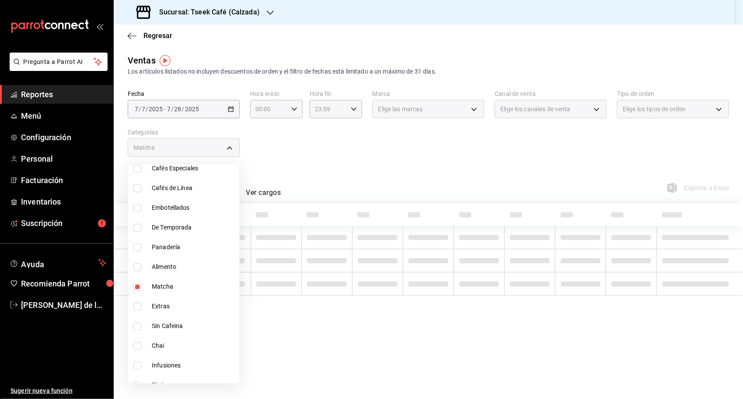
scroll to position [136, 0]
click at [180, 287] on span "Matcha" at bounding box center [194, 285] width 84 height 9
checkbox input "false"
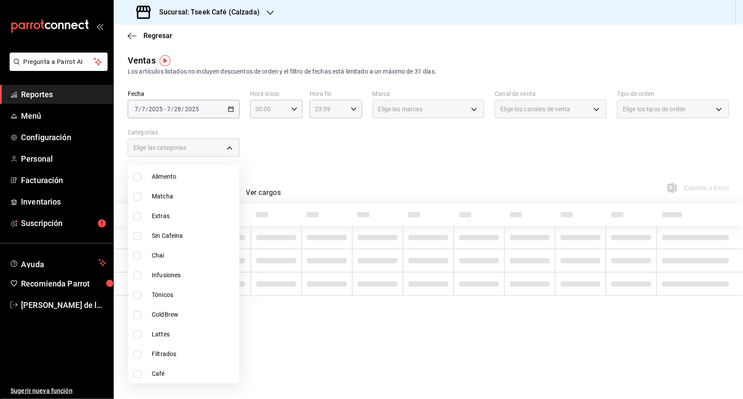
click at [288, 167] on div at bounding box center [371, 199] width 743 height 399
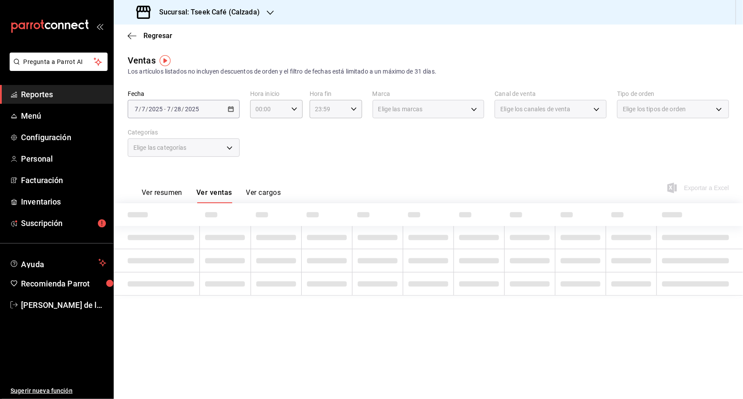
click at [288, 167] on div "Ver resumen Ver ventas Ver cargos Exportar a Excel" at bounding box center [429, 185] width 630 height 36
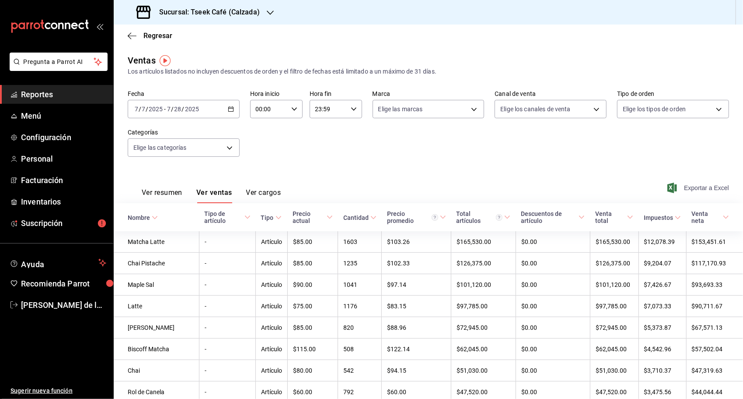
click at [697, 187] on span "Exportar a Excel" at bounding box center [699, 187] width 60 height 10
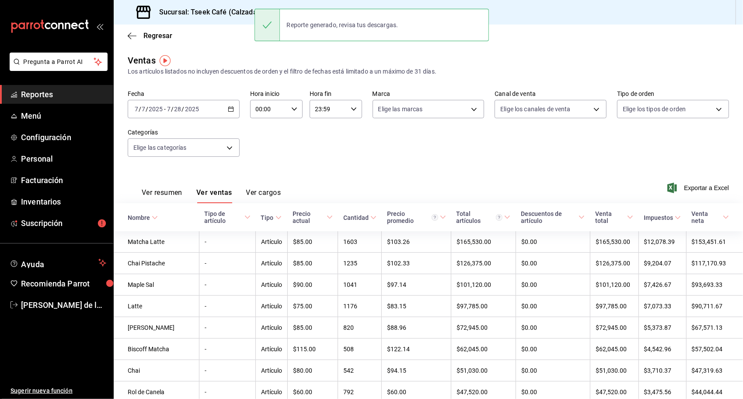
click at [226, 109] on div "2025-07-07 7 / 7 / 2025 - 2025-07-28 7 / 28 / 2025" at bounding box center [184, 109] width 112 height 18
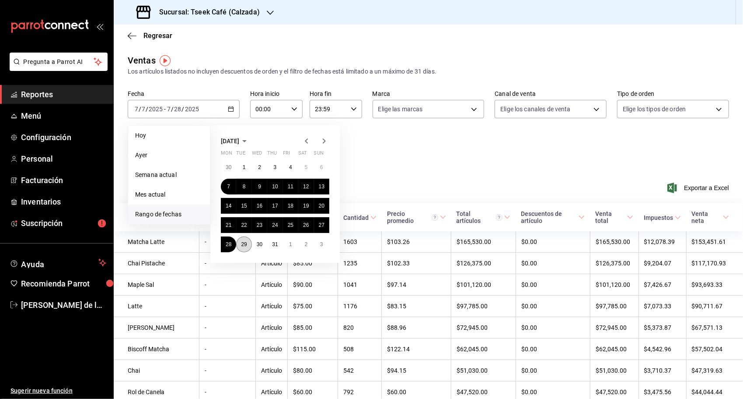
click at [244, 241] on button "29" at bounding box center [243, 244] width 15 height 16
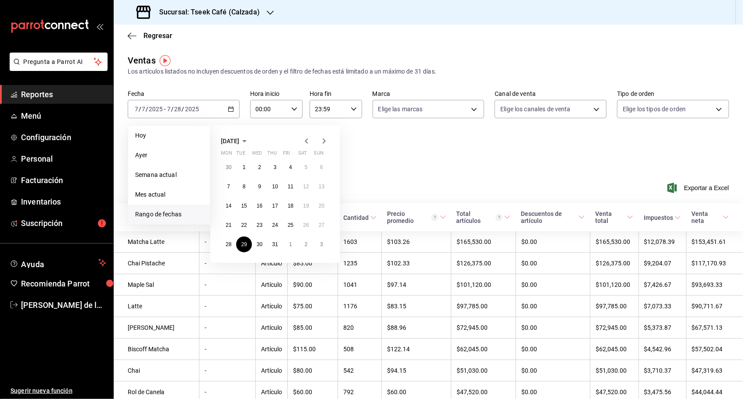
click at [322, 142] on icon "button" at bounding box center [324, 141] width 10 height 10
click at [250, 223] on button "19" at bounding box center [243, 225] width 15 height 16
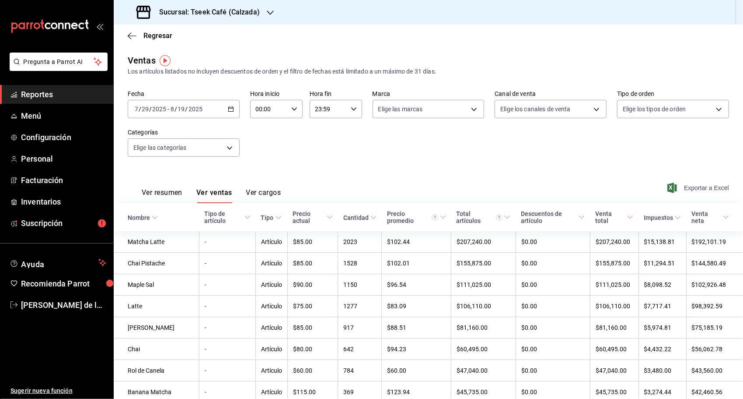
click at [706, 187] on span "Exportar a Excel" at bounding box center [699, 187] width 60 height 10
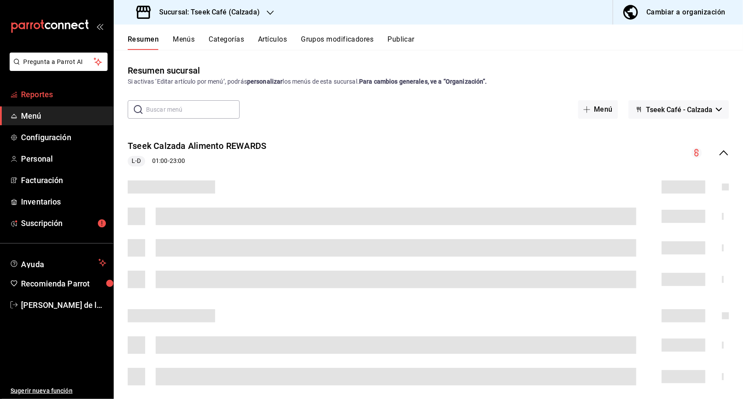
click at [60, 91] on span "Reportes" at bounding box center [63, 94] width 85 height 12
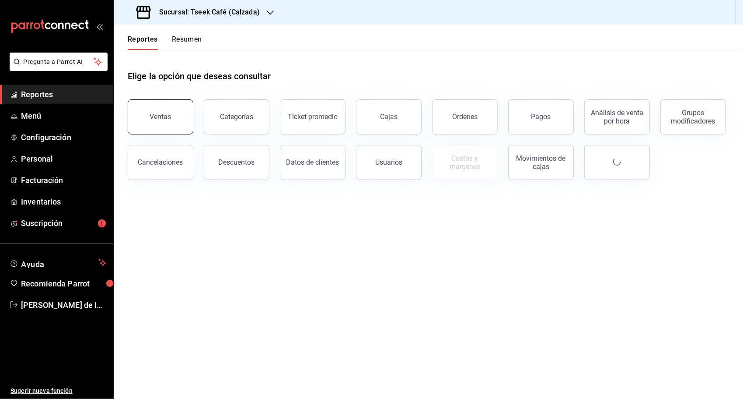
click at [166, 119] on div "Ventas" at bounding box center [160, 116] width 21 height 8
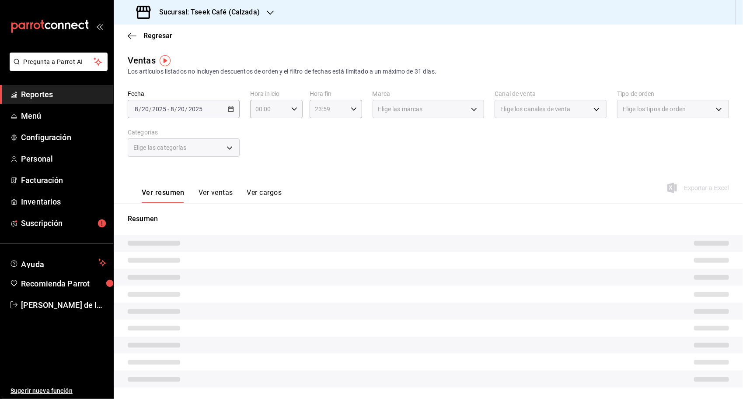
click at [220, 150] on div "Elige las categorías" at bounding box center [184, 147] width 112 height 18
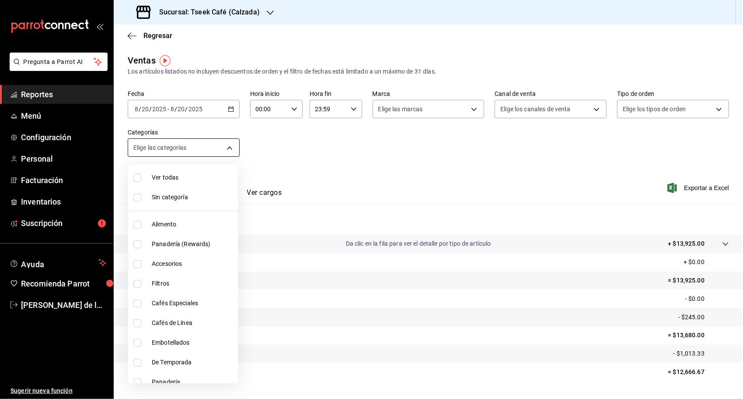
click at [231, 148] on body "Pregunta a Parrot AI Reportes Menú Configuración Personal Facturación Inventari…" at bounding box center [371, 199] width 743 height 399
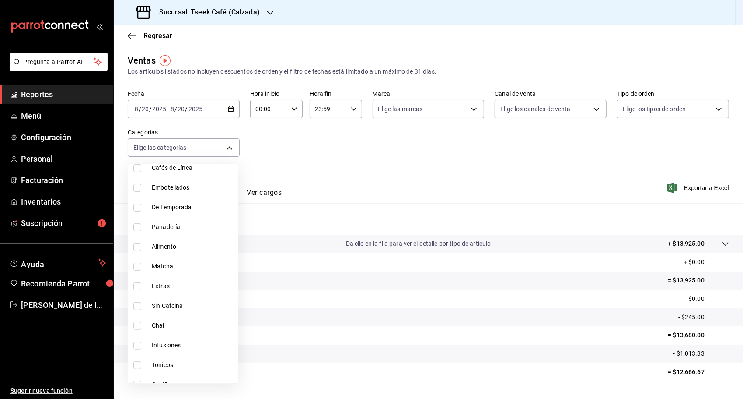
scroll to position [225, 0]
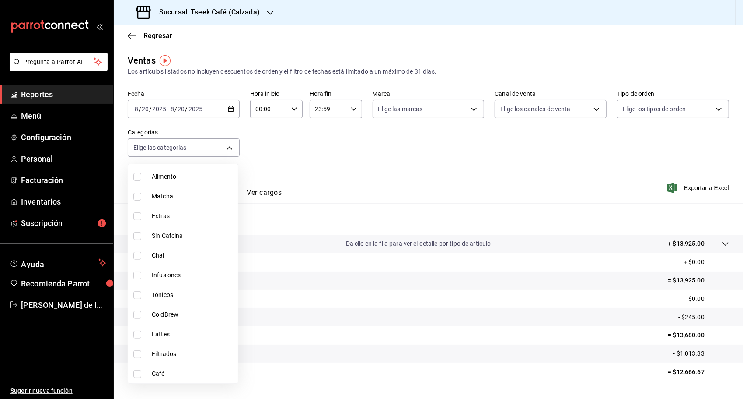
click at [169, 297] on span "Tónicos" at bounding box center [193, 294] width 83 height 9
type input "5f2b63b9-fdff-43e5-b303-96847dcae788"
checkbox input "true"
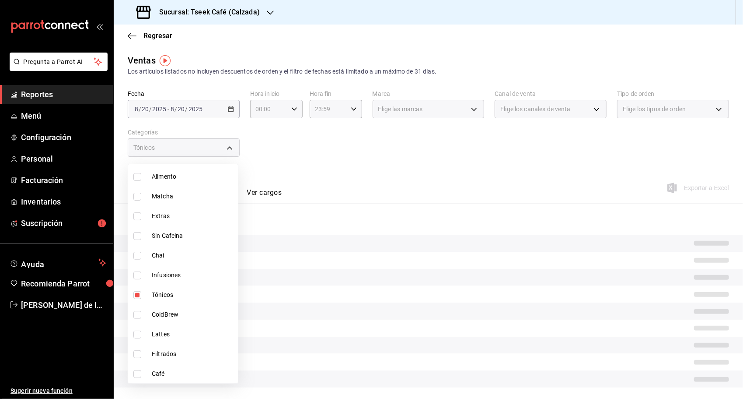
click at [332, 171] on div at bounding box center [371, 199] width 743 height 399
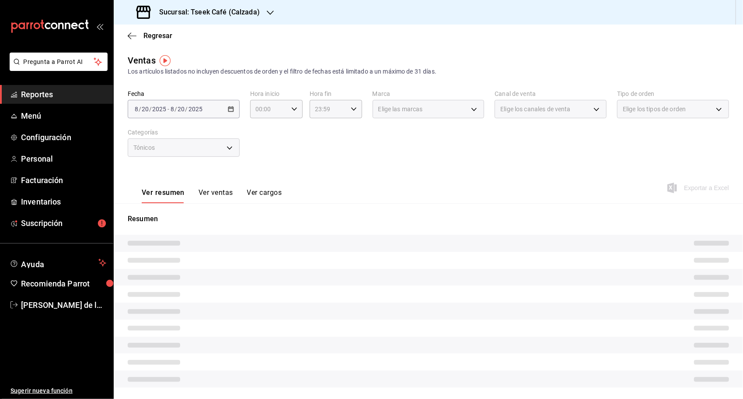
click at [227, 141] on div "Tónicos" at bounding box center [184, 147] width 112 height 18
click at [227, 146] on div "Tónicos" at bounding box center [184, 147] width 112 height 18
click at [287, 125] on div "Fecha [DATE] [DATE] - [DATE] [DATE] Hora inicio 00:00 Hora inicio Hora fin 23:5…" at bounding box center [429, 128] width 602 height 77
click at [228, 148] on div "Tónicos" at bounding box center [184, 147] width 112 height 18
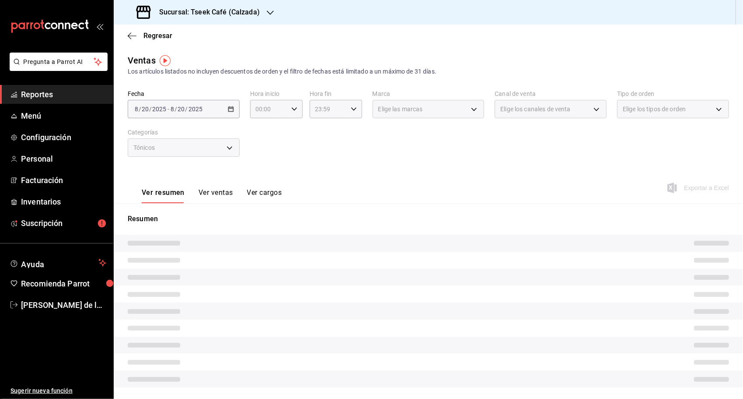
click at [228, 148] on div "Tónicos" at bounding box center [184, 147] width 112 height 18
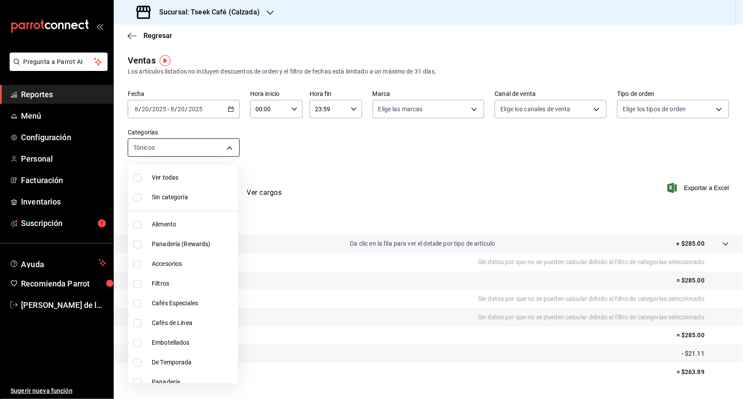
click at [228, 148] on body "Pregunta a Parrot AI Reportes Menú Configuración Personal Facturación Inventari…" at bounding box center [371, 199] width 743 height 399
click at [319, 139] on div at bounding box center [371, 199] width 743 height 399
click at [230, 148] on body "Pregunta a Parrot AI Reportes Menú Configuración Personal Facturación Inventari…" at bounding box center [371, 199] width 743 height 399
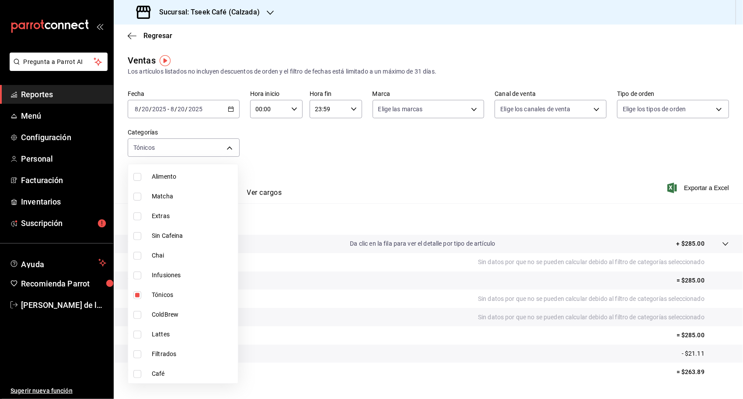
click at [139, 297] on input "checkbox" at bounding box center [137, 295] width 8 height 8
checkbox input "false"
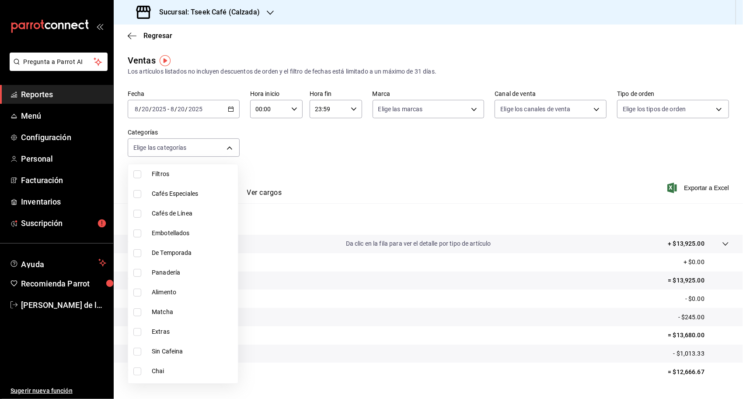
scroll to position [111, 0]
click at [137, 251] on input "checkbox" at bounding box center [137, 251] width 8 height 8
checkbox input "true"
type input "bdf14219-d975-4703-a7b1-bcc885befe14"
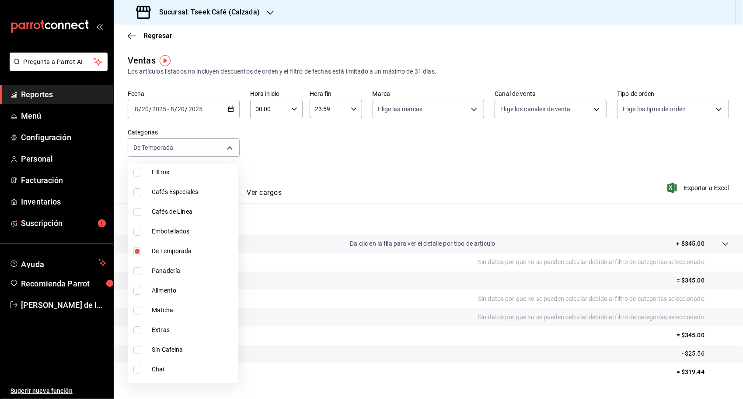
click at [351, 120] on div at bounding box center [371, 199] width 743 height 399
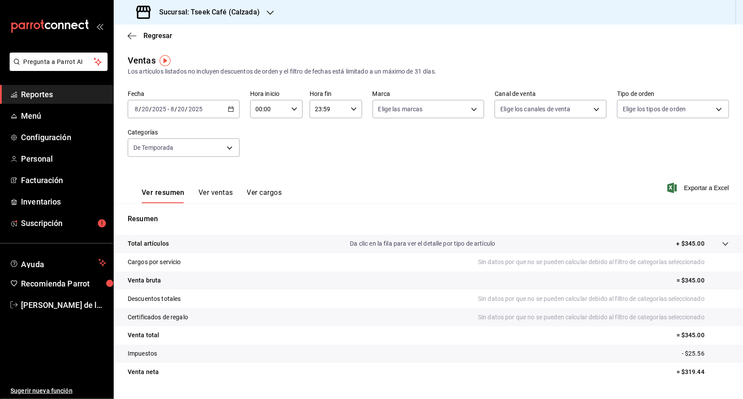
click at [223, 187] on div "Ver resumen Ver ventas Ver cargos" at bounding box center [205, 190] width 154 height 25
click at [224, 199] on button "Ver ventas" at bounding box center [216, 195] width 35 height 15
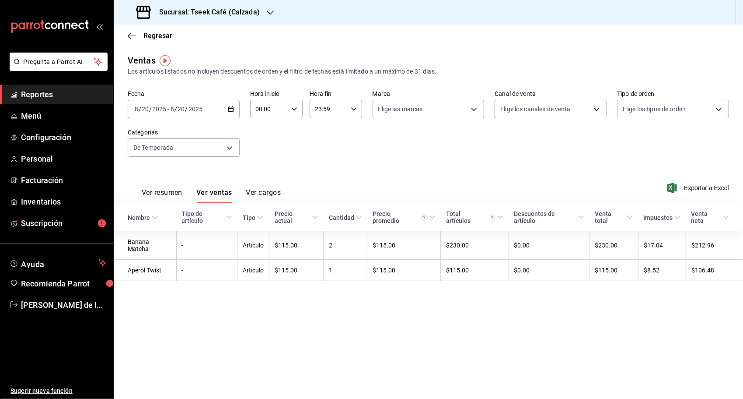
click at [234, 106] on icon "button" at bounding box center [231, 109] width 6 height 6
click at [172, 212] on span "Rango de fechas" at bounding box center [169, 214] width 68 height 9
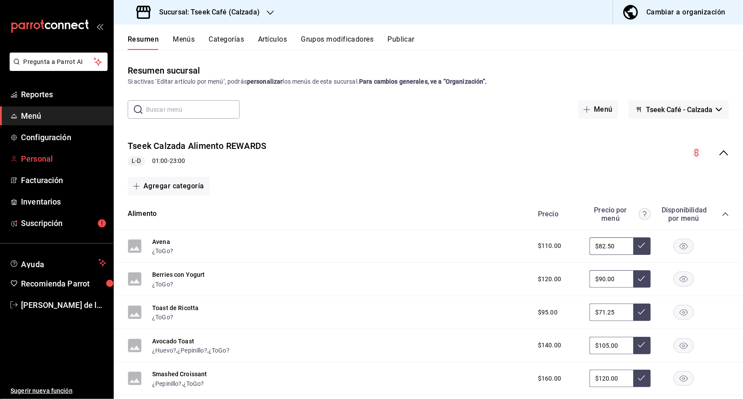
click at [67, 162] on span "Personal" at bounding box center [63, 159] width 85 height 12
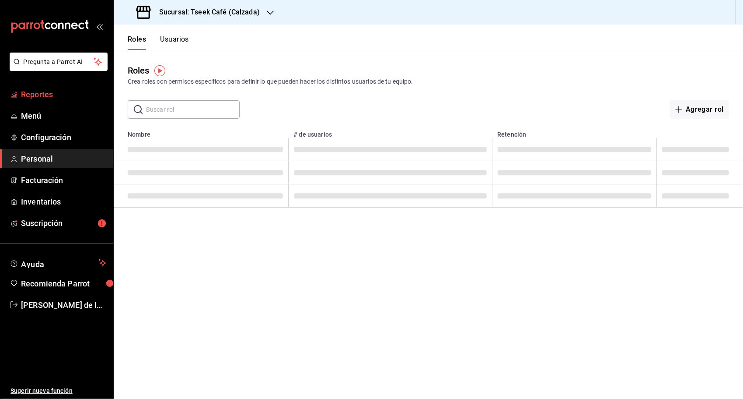
click at [64, 101] on link "Reportes" at bounding box center [56, 94] width 113 height 19
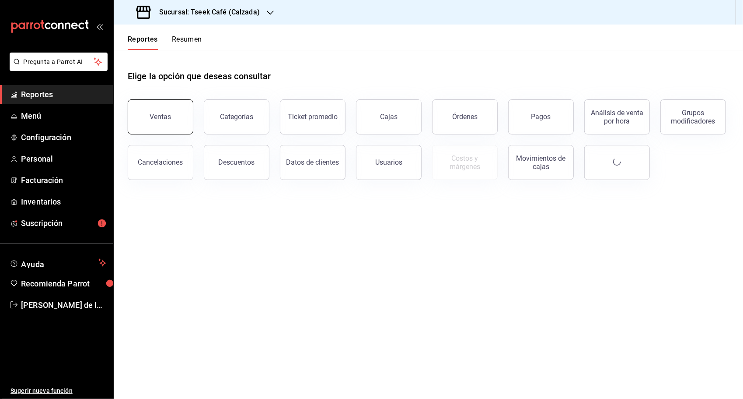
click at [155, 113] on div "Ventas" at bounding box center [160, 116] width 21 height 8
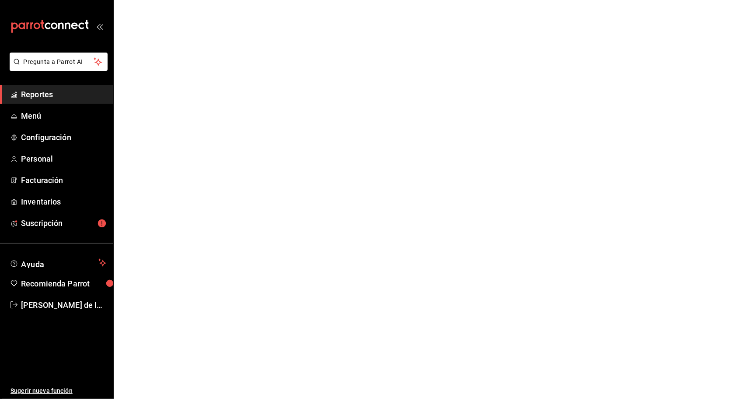
click at [59, 93] on span "Reportes" at bounding box center [63, 94] width 85 height 12
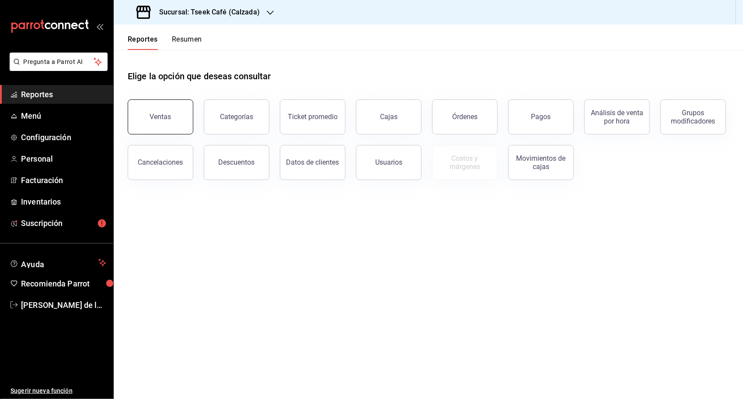
click at [168, 131] on button "Ventas" at bounding box center [161, 116] width 66 height 35
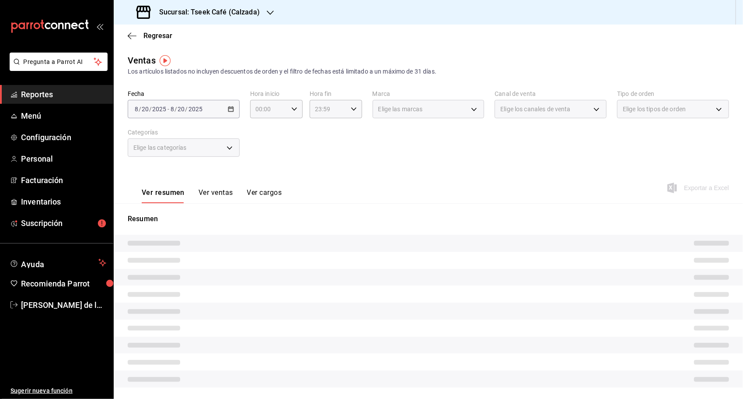
click at [225, 114] on div "2025-08-20 8 / 20 / 2025 - 2025-08-20 8 / 20 / 2025" at bounding box center [184, 109] width 112 height 18
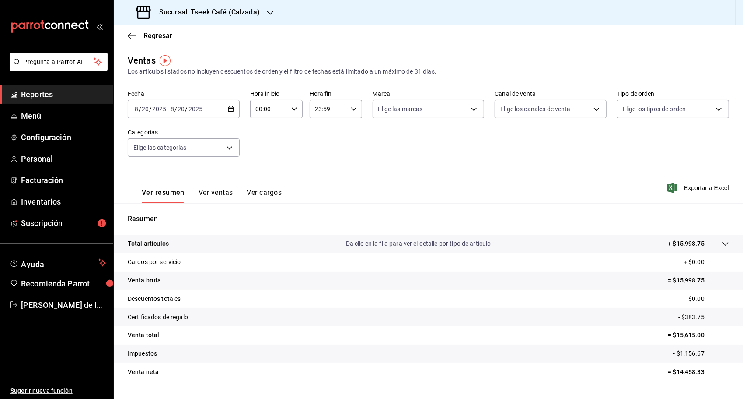
click at [230, 109] on icon "button" at bounding box center [231, 109] width 6 height 6
click at [151, 210] on span "Rango de fechas" at bounding box center [169, 214] width 68 height 9
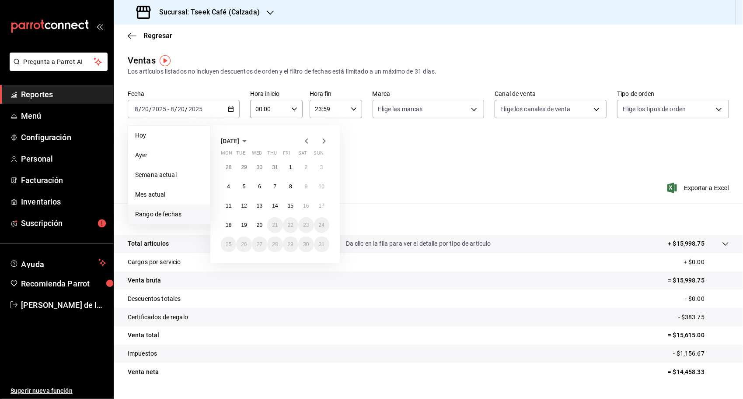
click at [305, 138] on icon "button" at bounding box center [306, 141] width 10 height 10
click at [232, 185] on button "7" at bounding box center [228, 186] width 15 height 16
click at [229, 241] on abbr "28" at bounding box center [229, 244] width 6 height 6
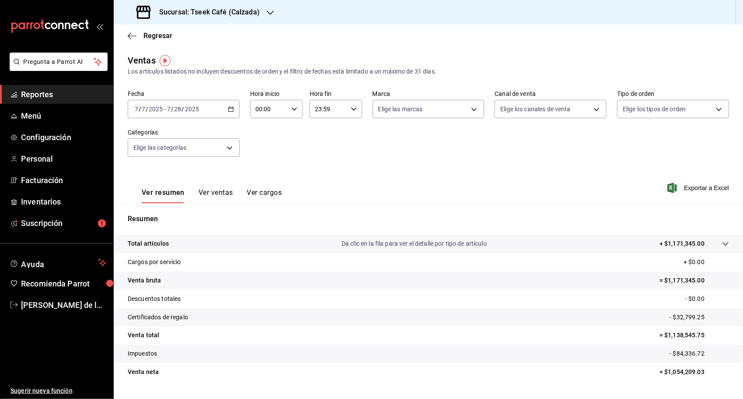
click at [231, 110] on icon "button" at bounding box center [231, 109] width 6 height 6
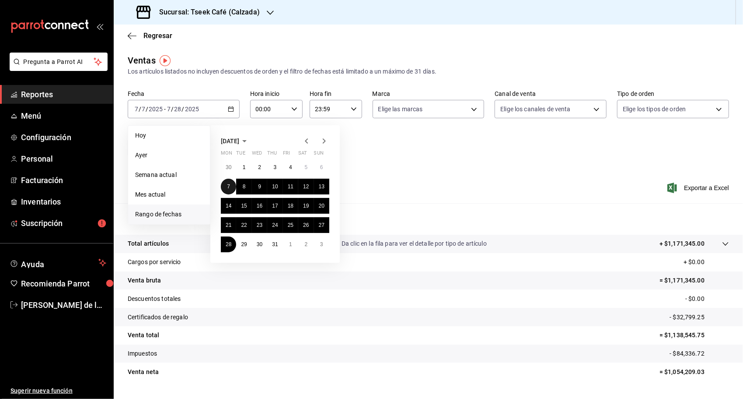
click at [229, 184] on abbr "7" at bounding box center [228, 186] width 3 height 6
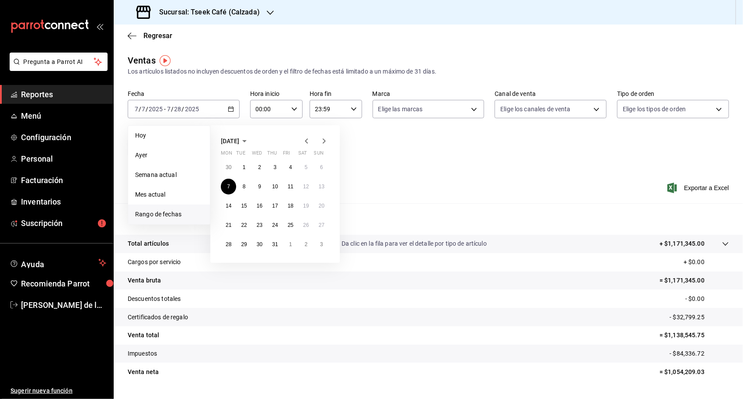
click at [321, 141] on icon "button" at bounding box center [324, 141] width 10 height 10
click at [304, 140] on icon "button" at bounding box center [306, 141] width 10 height 10
click at [228, 239] on button "28" at bounding box center [228, 244] width 15 height 16
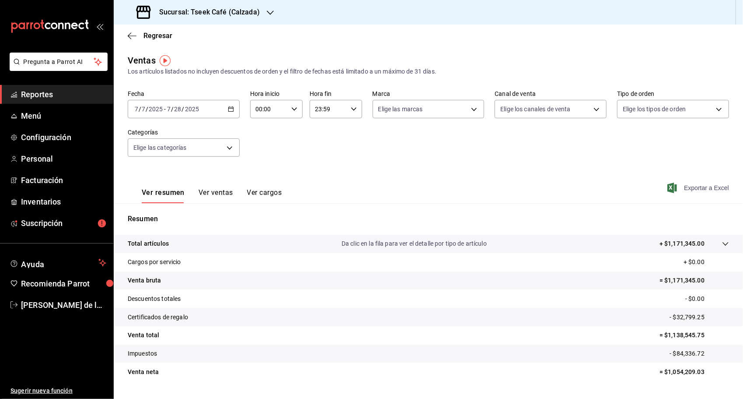
click at [703, 187] on span "Exportar a Excel" at bounding box center [699, 187] width 60 height 10
click at [260, 7] on div "Sucursal: Tseek Café (Calzada)" at bounding box center [199, 12] width 157 height 24
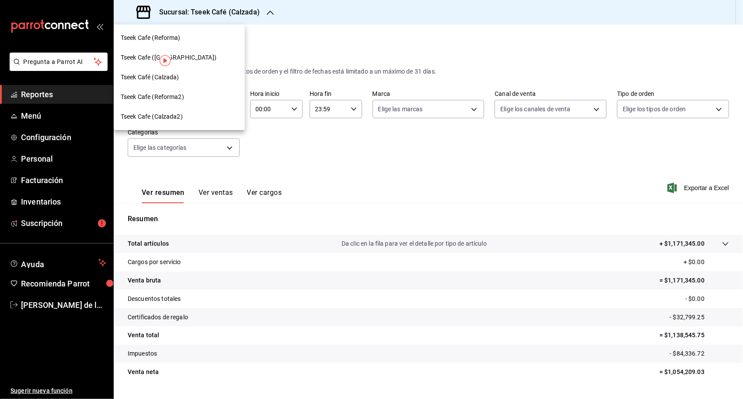
click at [214, 33] on div "Tseek Cafe (Reforma)" at bounding box center [179, 38] width 131 height 20
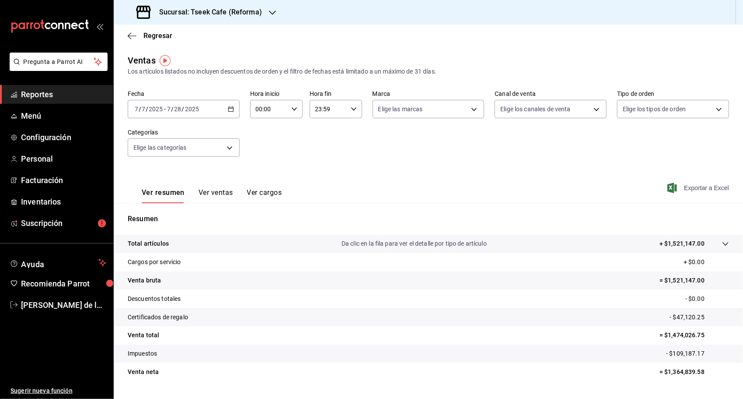
click at [691, 185] on span "Exportar a Excel" at bounding box center [699, 187] width 60 height 10
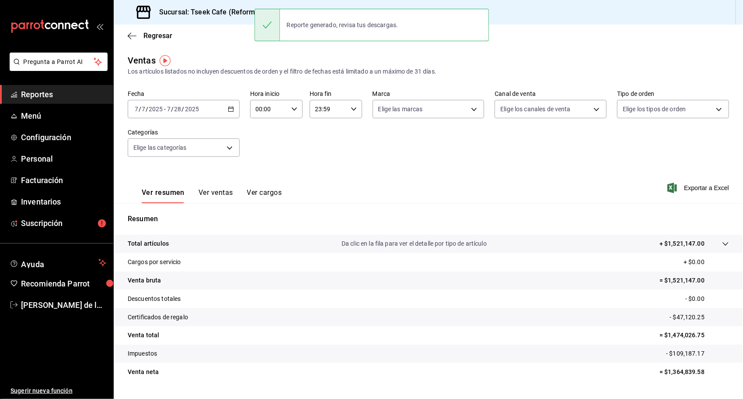
click at [230, 109] on icon "button" at bounding box center [231, 109] width 6 height 6
click at [171, 218] on span "Rango de fechas" at bounding box center [169, 214] width 68 height 9
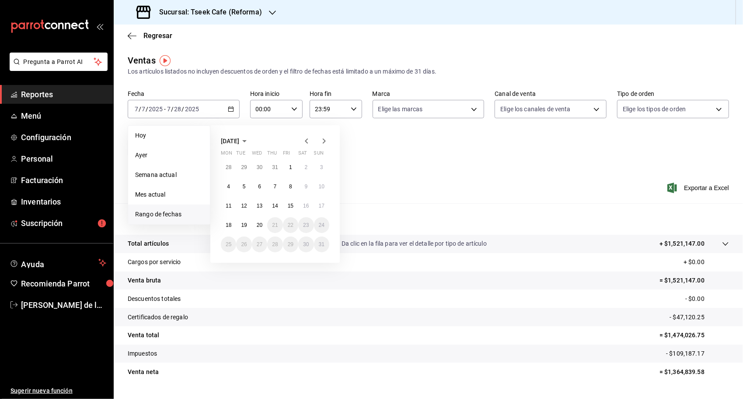
click at [306, 141] on icon "button" at bounding box center [306, 140] width 3 height 5
click at [228, 238] on button "28" at bounding box center [228, 244] width 15 height 16
click at [241, 242] on abbr "29" at bounding box center [244, 244] width 6 height 6
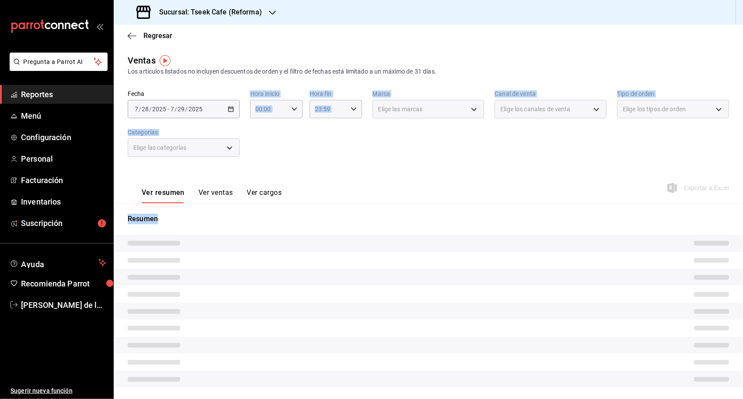
drag, startPoint x: 241, startPoint y: 242, endPoint x: 234, endPoint y: 108, distance: 135.0
click at [234, 108] on div "Ventas Los artículos listados no incluyen descuentos de orden y el filtro de fe…" at bounding box center [429, 233] width 630 height 358
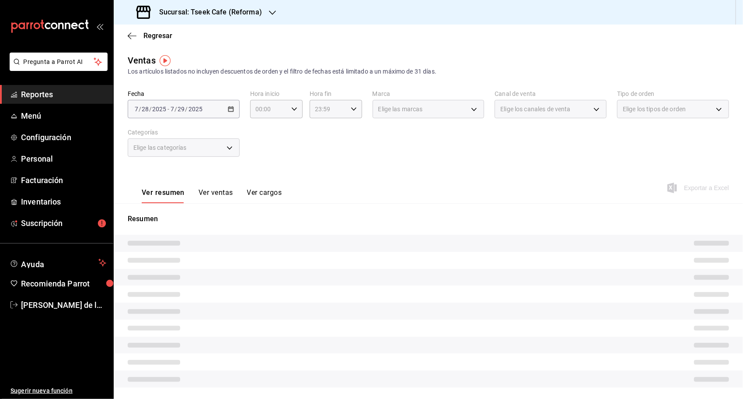
click at [234, 108] on div "2025-07-28 7 / 28 / 2025 - 2025-07-29 7 / 29 / 2025" at bounding box center [184, 109] width 112 height 18
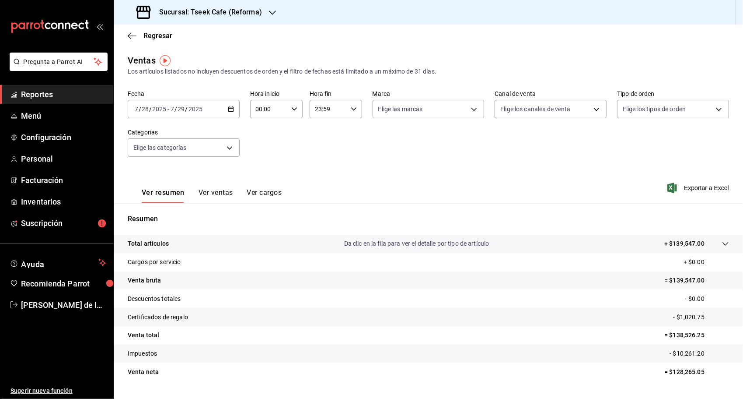
click at [234, 108] on div "2025-07-28 7 / 28 / 2025 - 2025-07-29 7 / 29 / 2025" at bounding box center [184, 109] width 112 height 18
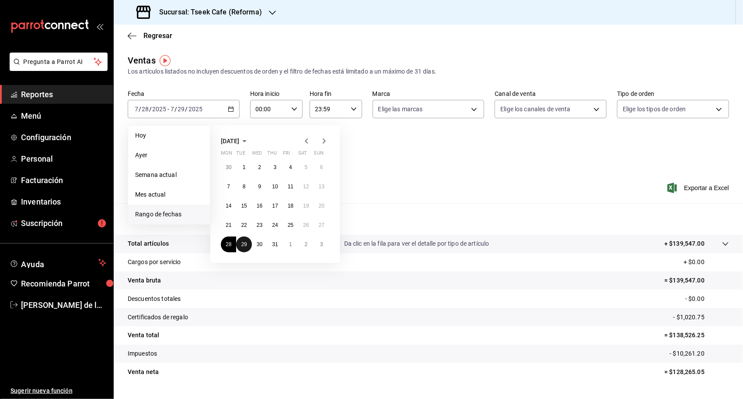
click at [246, 241] on abbr "29" at bounding box center [244, 244] width 6 height 6
click at [322, 143] on icon "button" at bounding box center [324, 141] width 10 height 10
click at [243, 222] on abbr "19" at bounding box center [244, 225] width 6 height 6
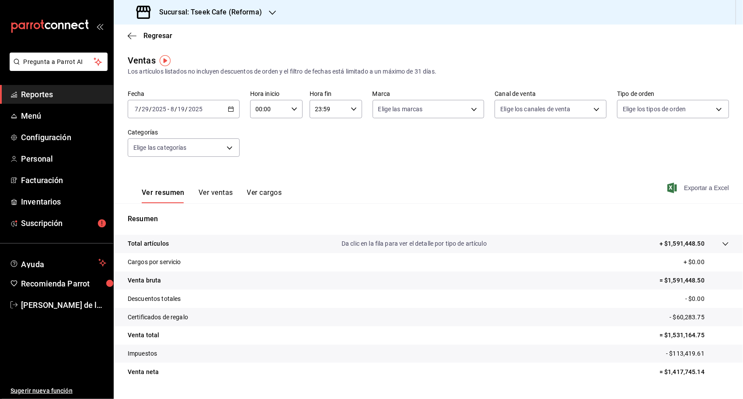
click at [702, 189] on span "Exportar a Excel" at bounding box center [699, 187] width 60 height 10
click at [206, 17] on div "Sucursal: Tseek Cafe (Reforma)" at bounding box center [200, 12] width 159 height 24
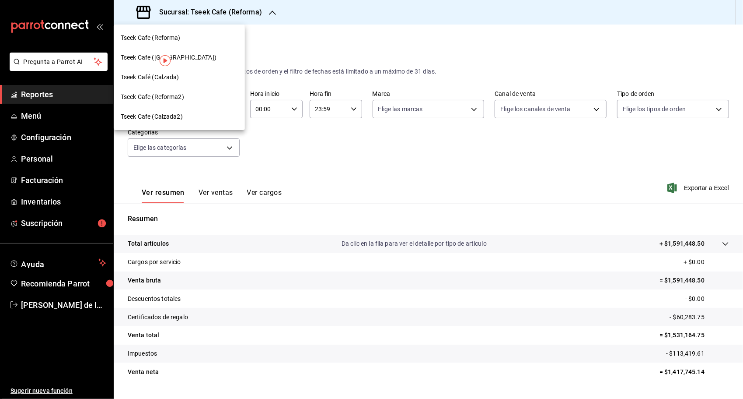
click at [200, 54] on div "Tseek Cafe (Zaragoza)" at bounding box center [179, 57] width 117 height 9
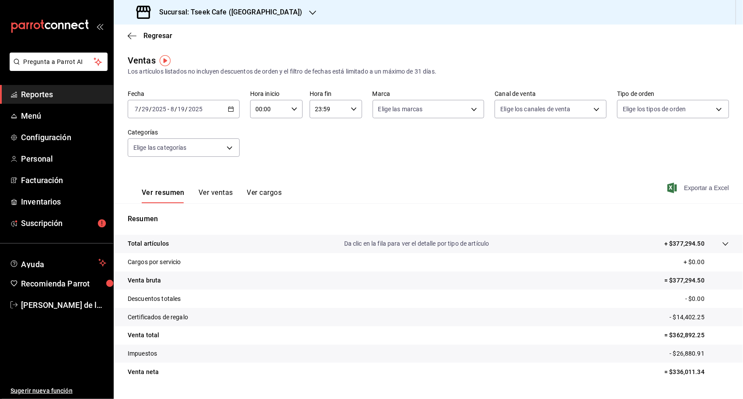
click at [679, 187] on span "Exportar a Excel" at bounding box center [699, 187] width 60 height 10
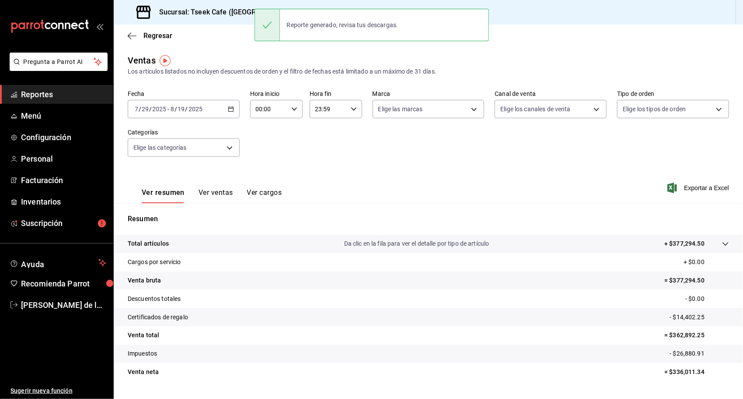
click at [215, 15] on h3 "Sucursal: Tseek Cafe (Zaragoza)" at bounding box center [227, 12] width 150 height 10
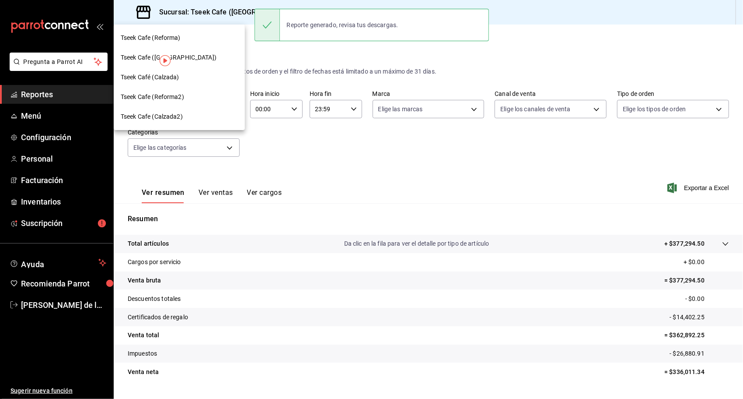
click at [283, 66] on div at bounding box center [371, 199] width 743 height 399
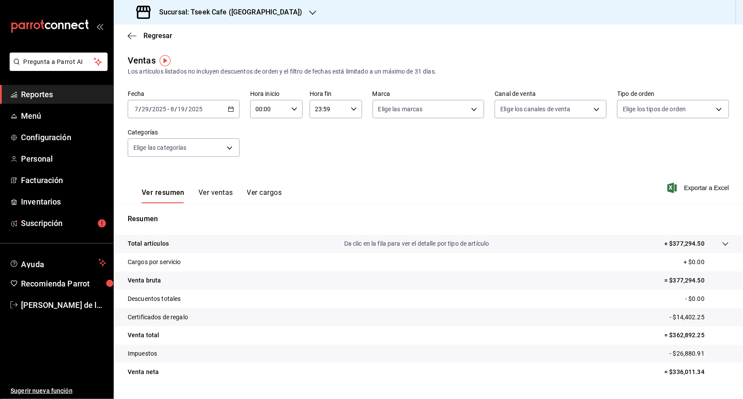
click at [229, 112] on div "2025-07-29 7 / 29 / 2025 - 2025-08-19 8 / 19 / 2025" at bounding box center [184, 109] width 112 height 18
click at [165, 212] on span "Rango de fechas" at bounding box center [169, 214] width 68 height 9
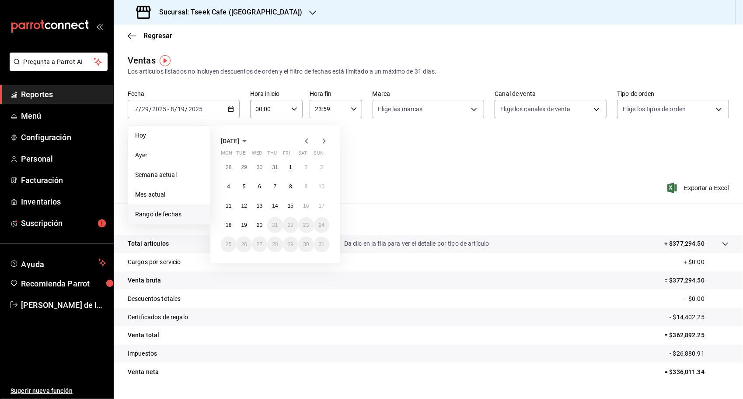
click at [310, 140] on icon "button" at bounding box center [306, 141] width 10 height 10
click at [231, 187] on button "7" at bounding box center [228, 186] width 15 height 16
click at [229, 241] on abbr "28" at bounding box center [229, 244] width 6 height 6
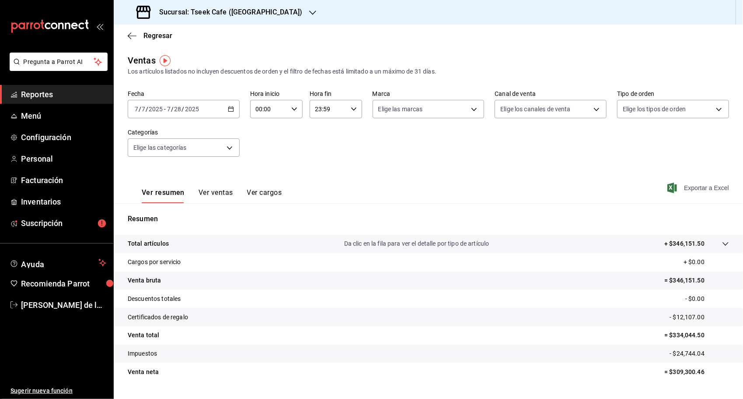
click at [700, 184] on span "Exportar a Excel" at bounding box center [699, 187] width 60 height 10
click at [465, 60] on div "Ventas Los artículos listados no incluyen descuentos de orden y el filtro de fe…" at bounding box center [429, 65] width 602 height 22
